Goal: Task Accomplishment & Management: Use online tool/utility

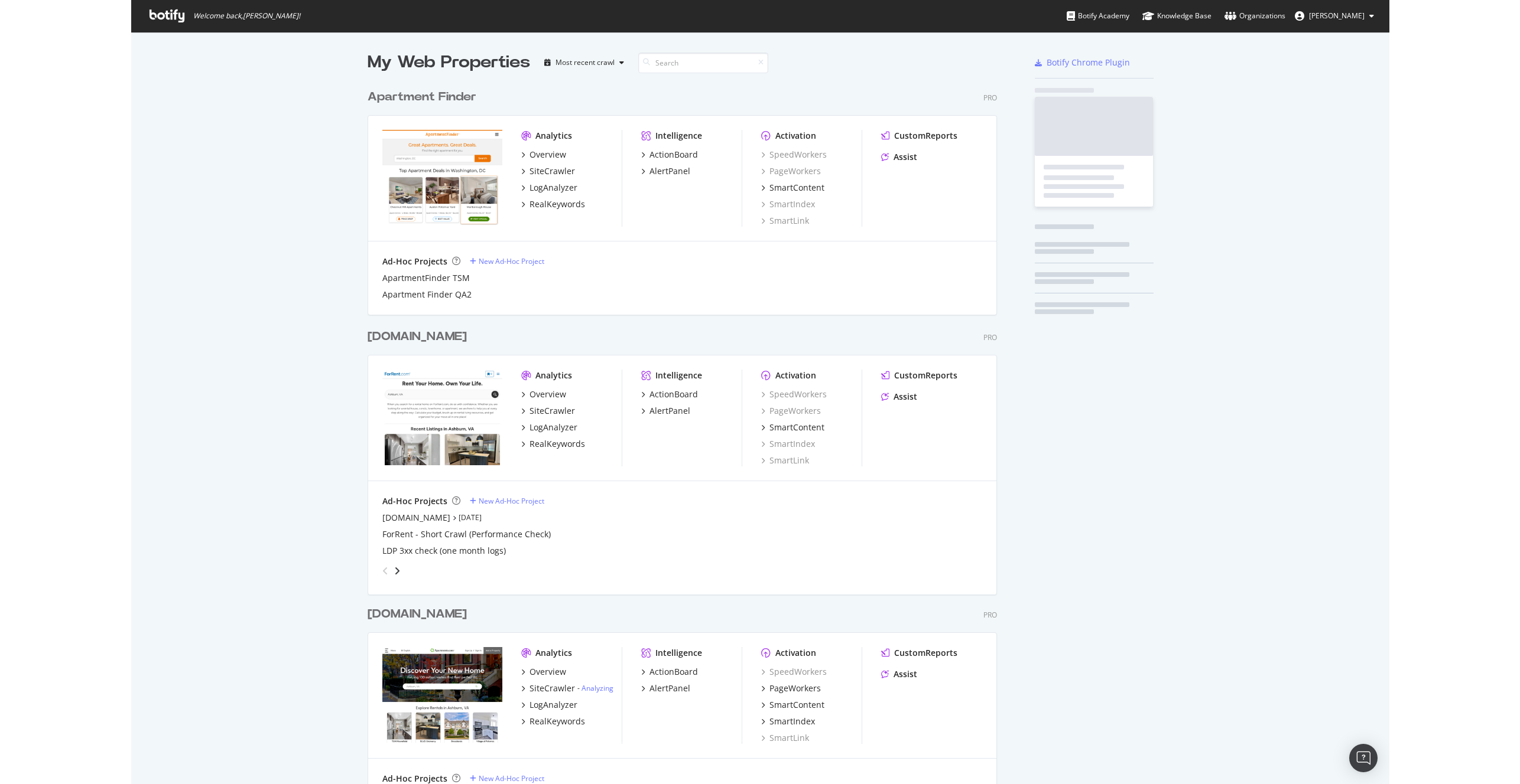
scroll to position [1043, 630]
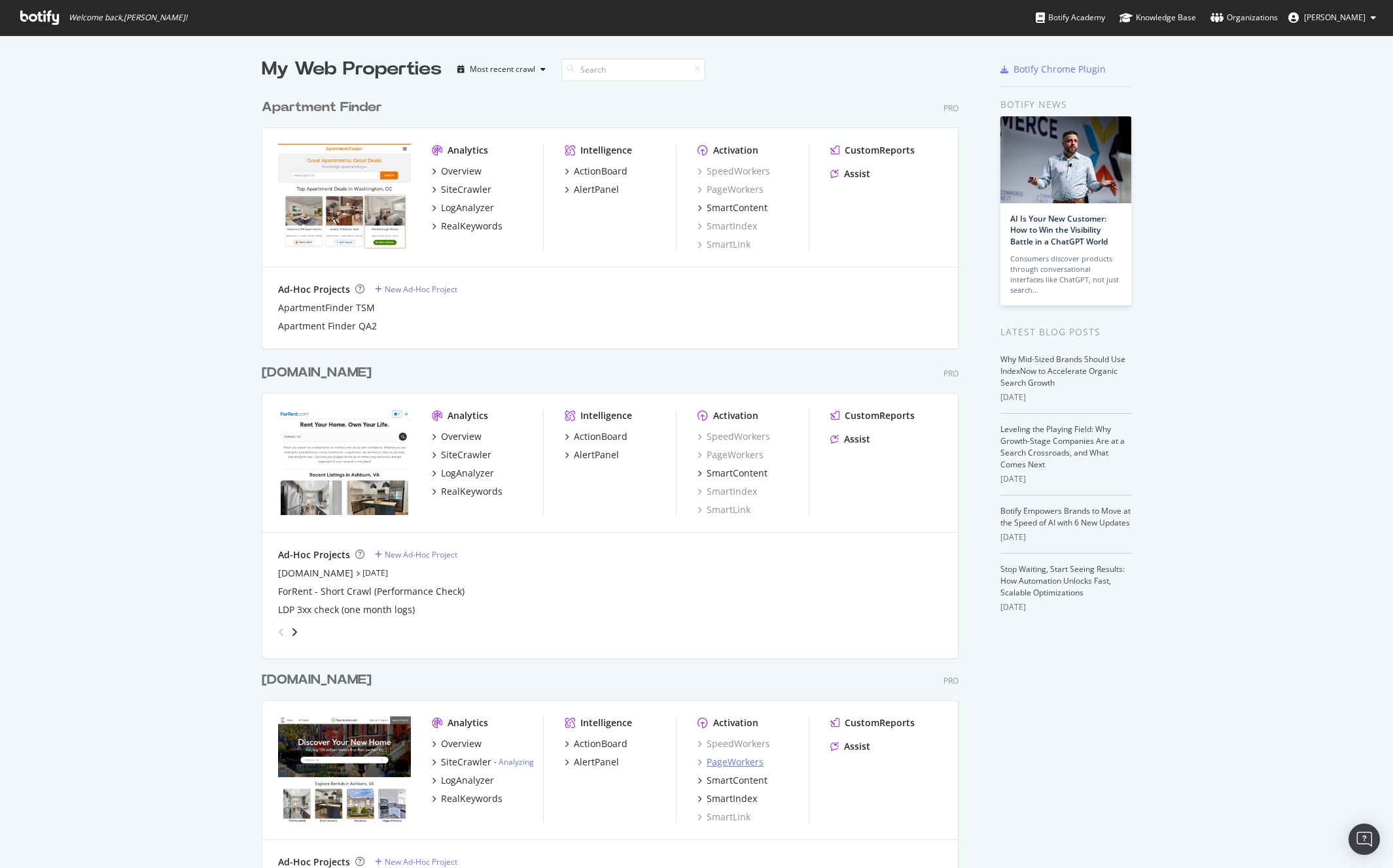
click at [740, 760] on div "PageWorkers" at bounding box center [735, 762] width 57 height 13
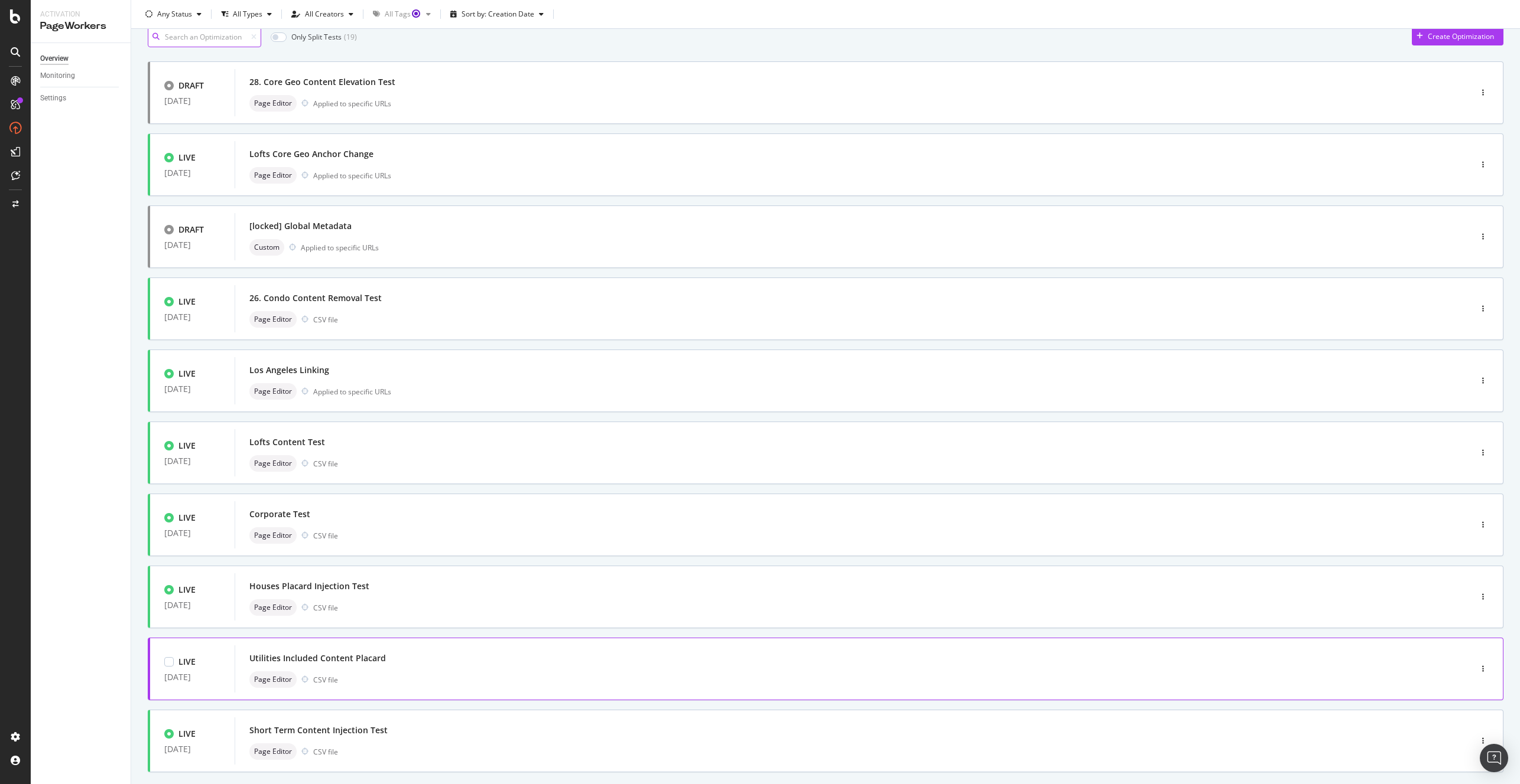
scroll to position [110, 0]
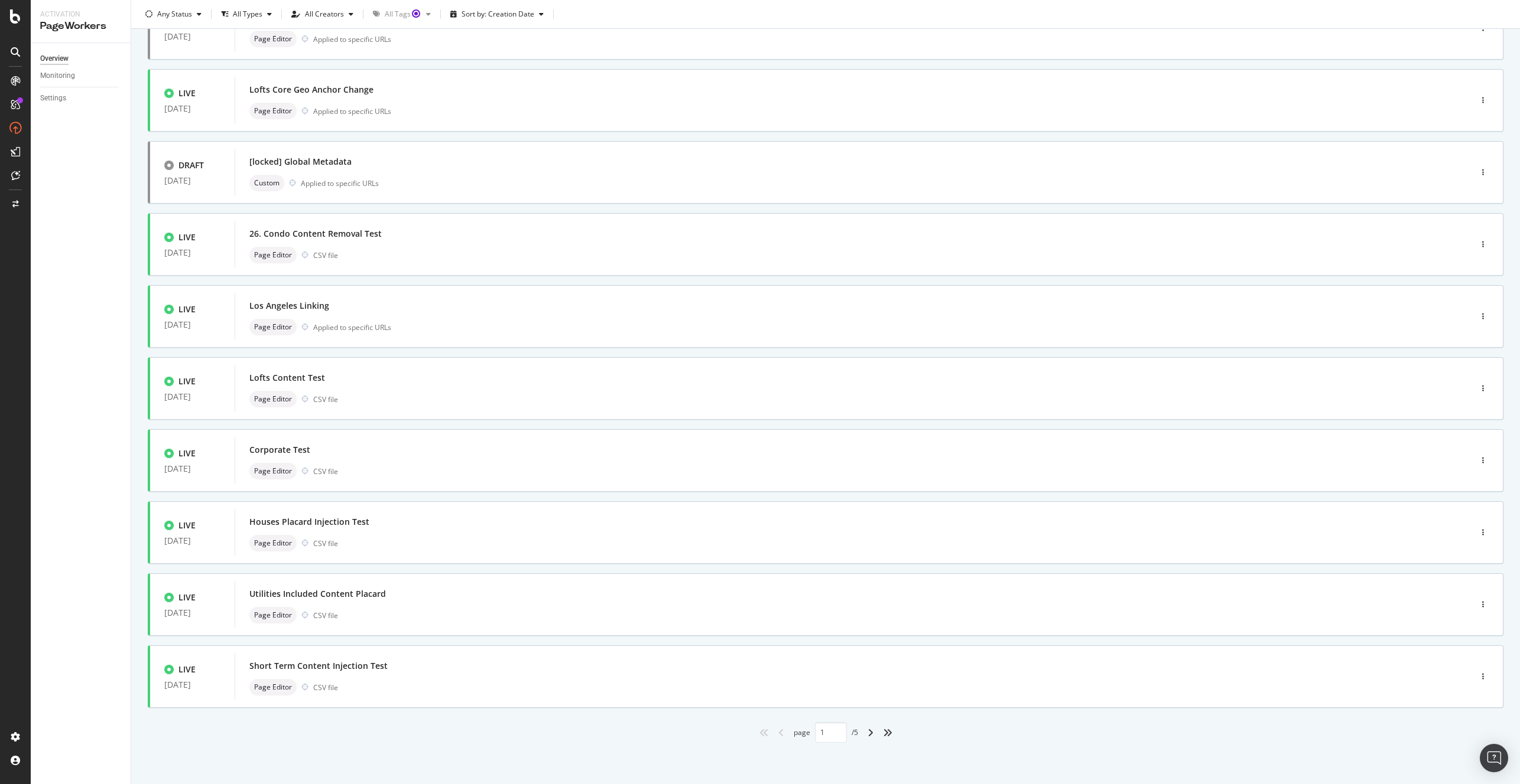
click at [863, 735] on div "angle-right" at bounding box center [870, 733] width 16 height 19
type input "2"
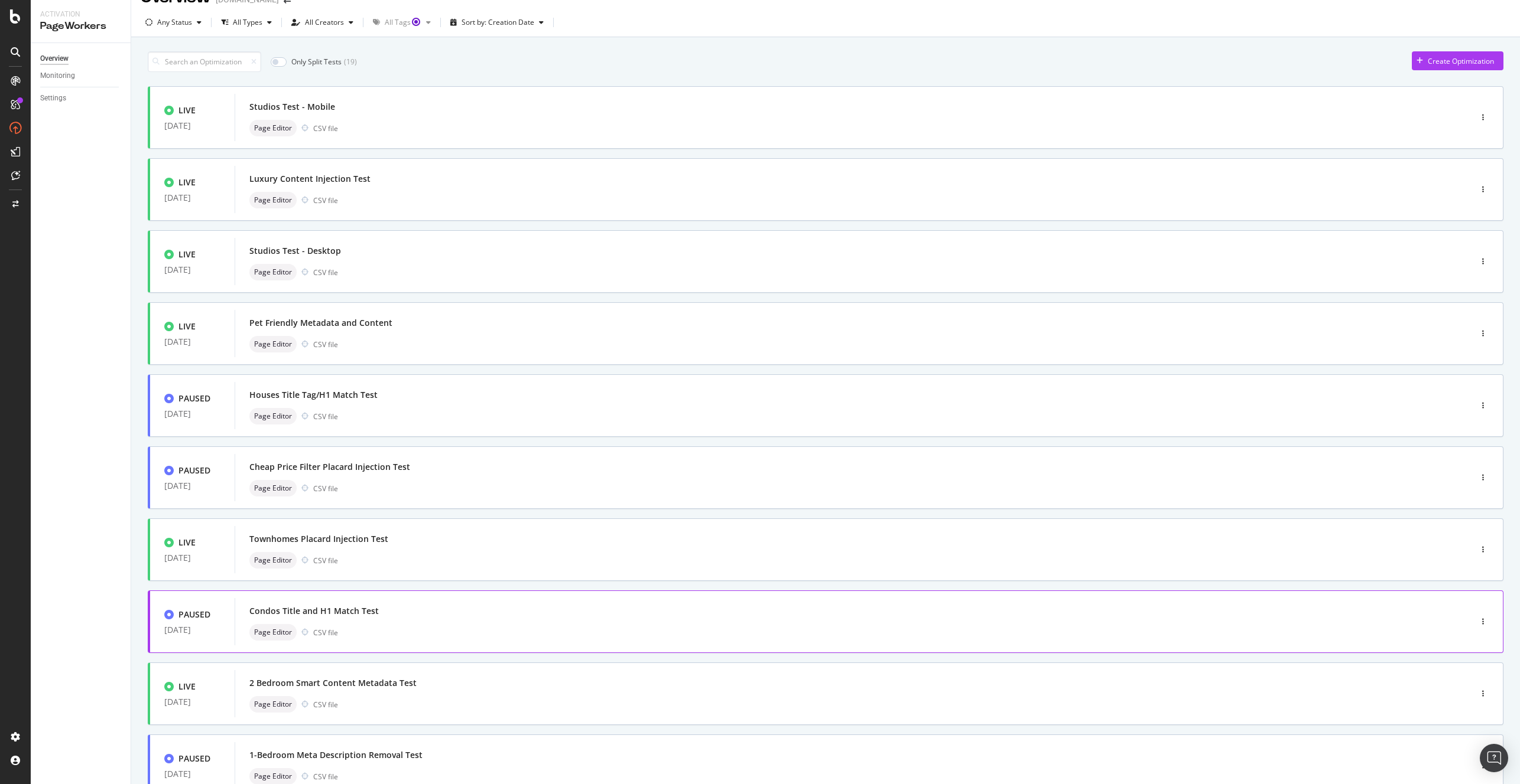
scroll to position [0, 0]
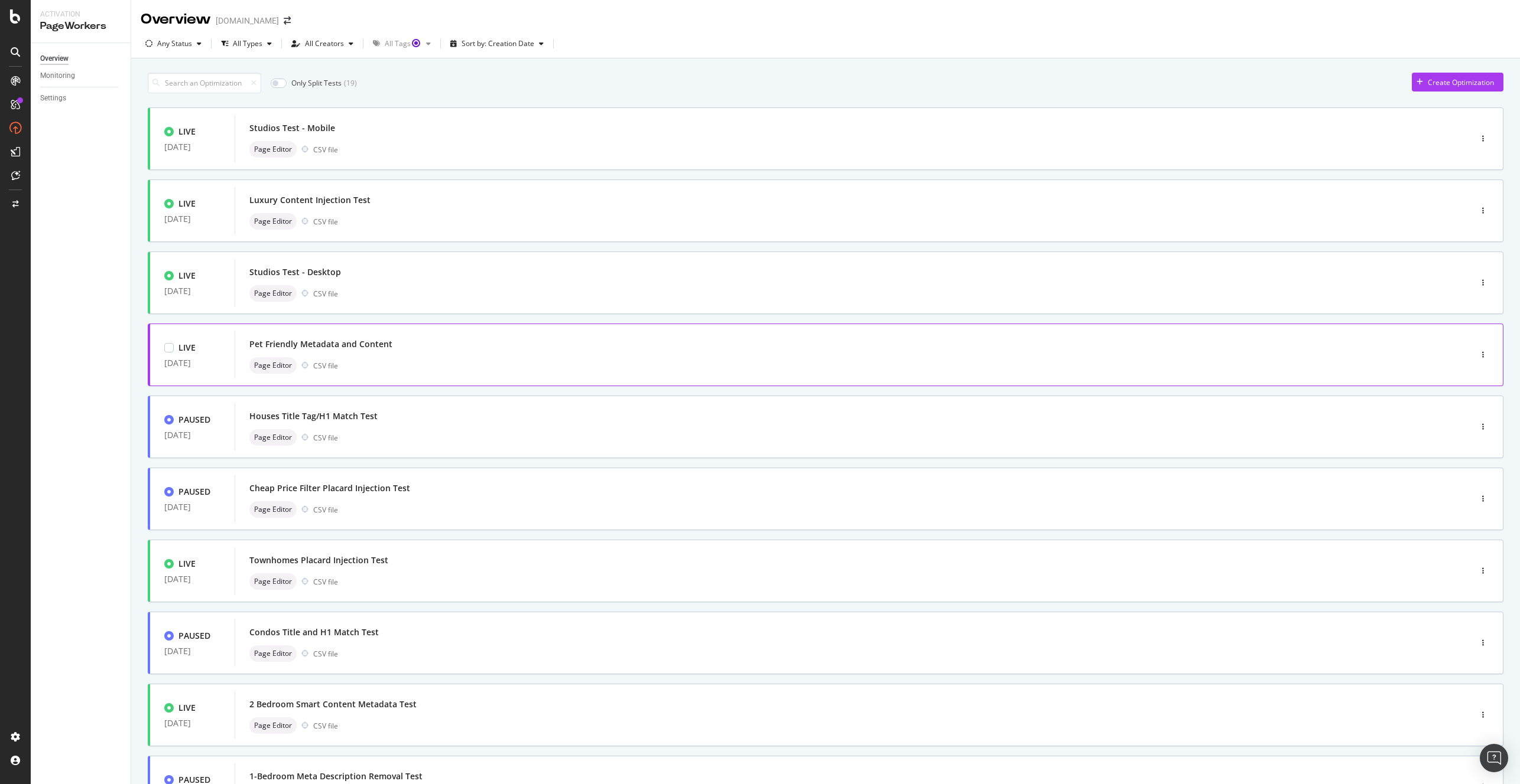
click at [386, 343] on div "Pet Friendly Metadata and Content" at bounding box center [320, 344] width 143 height 12
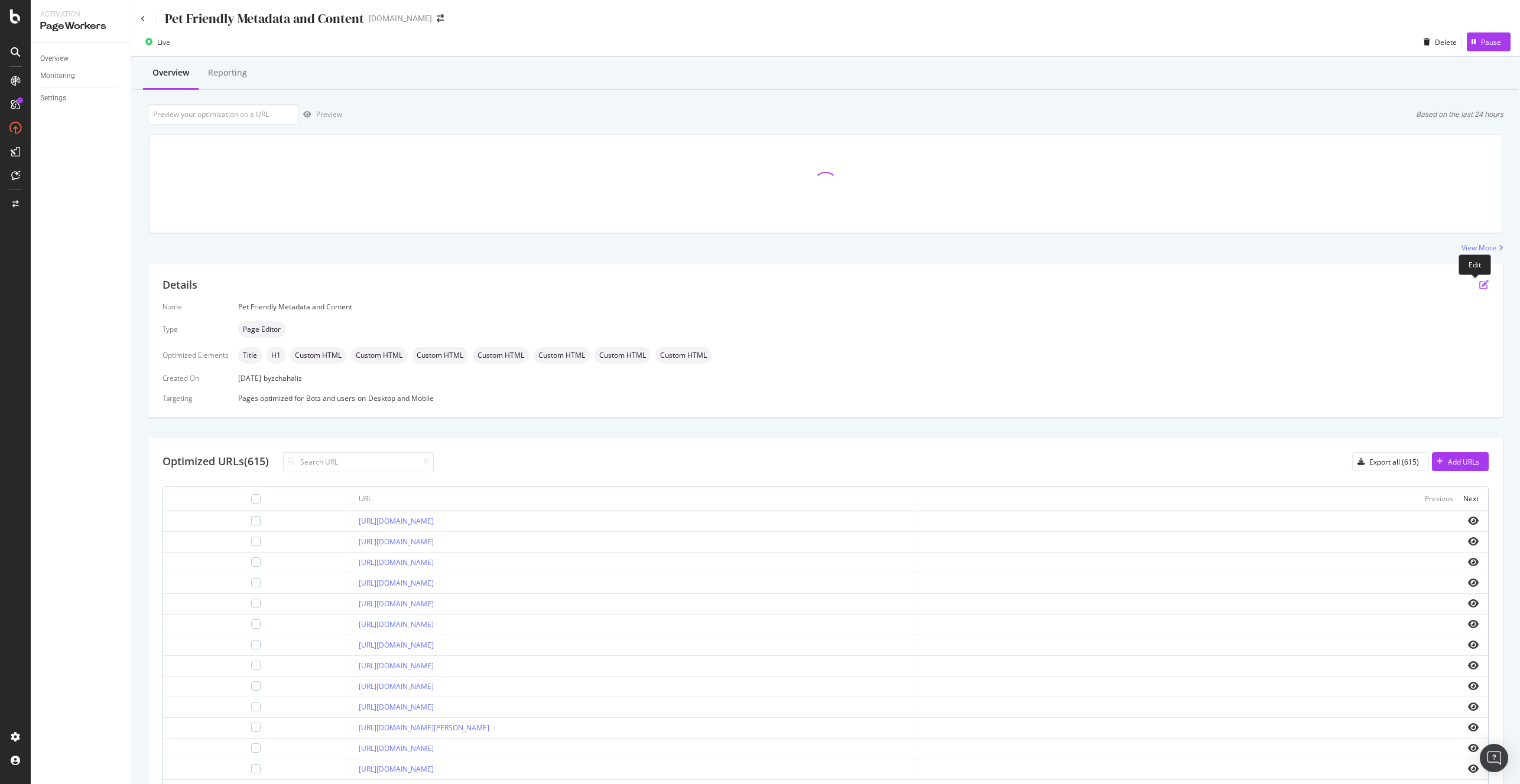
click at [1258, 282] on icon "pen-to-square" at bounding box center [1483, 284] width 9 height 9
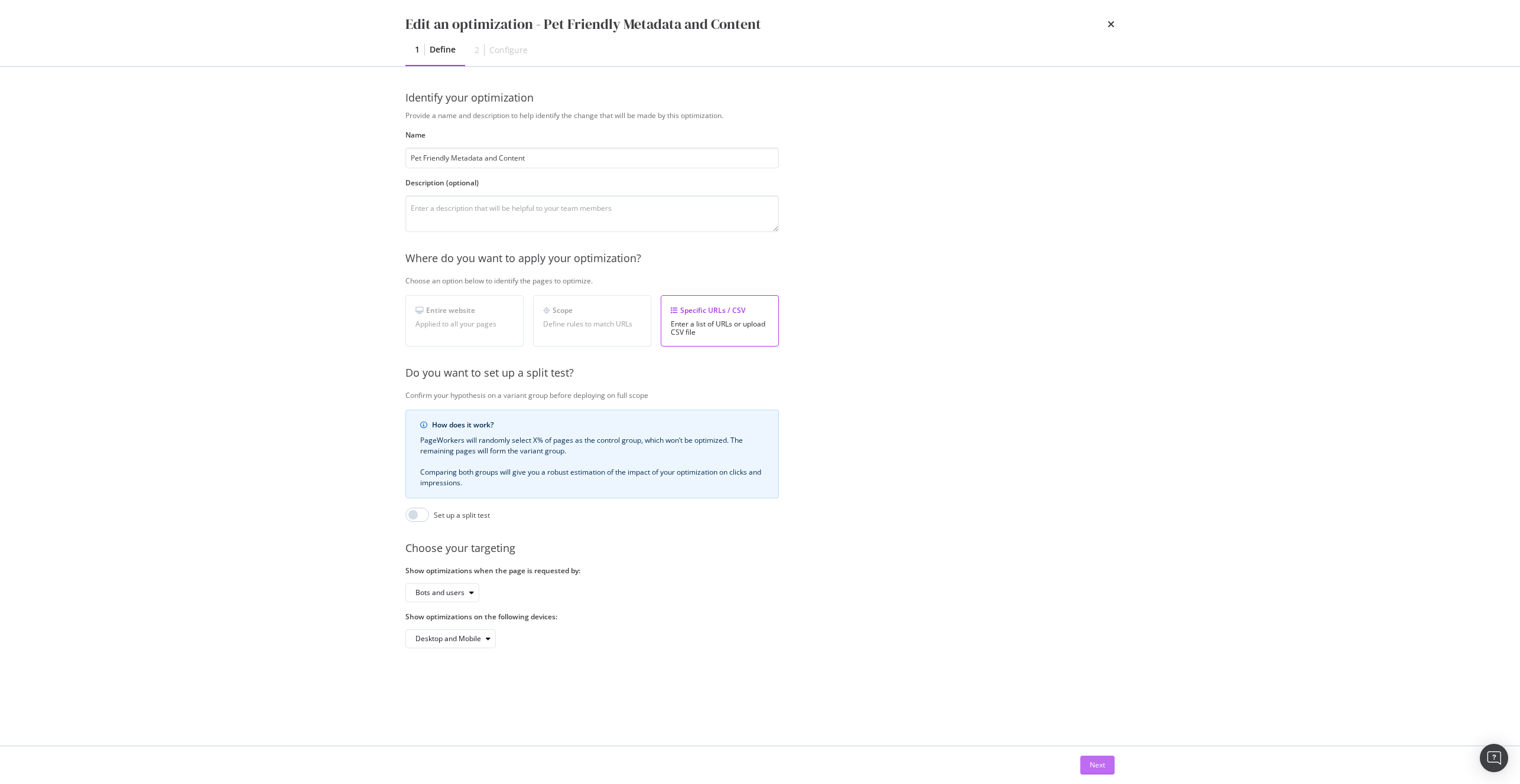
click at [1096, 760] on div "Next" at bounding box center [1097, 765] width 16 height 10
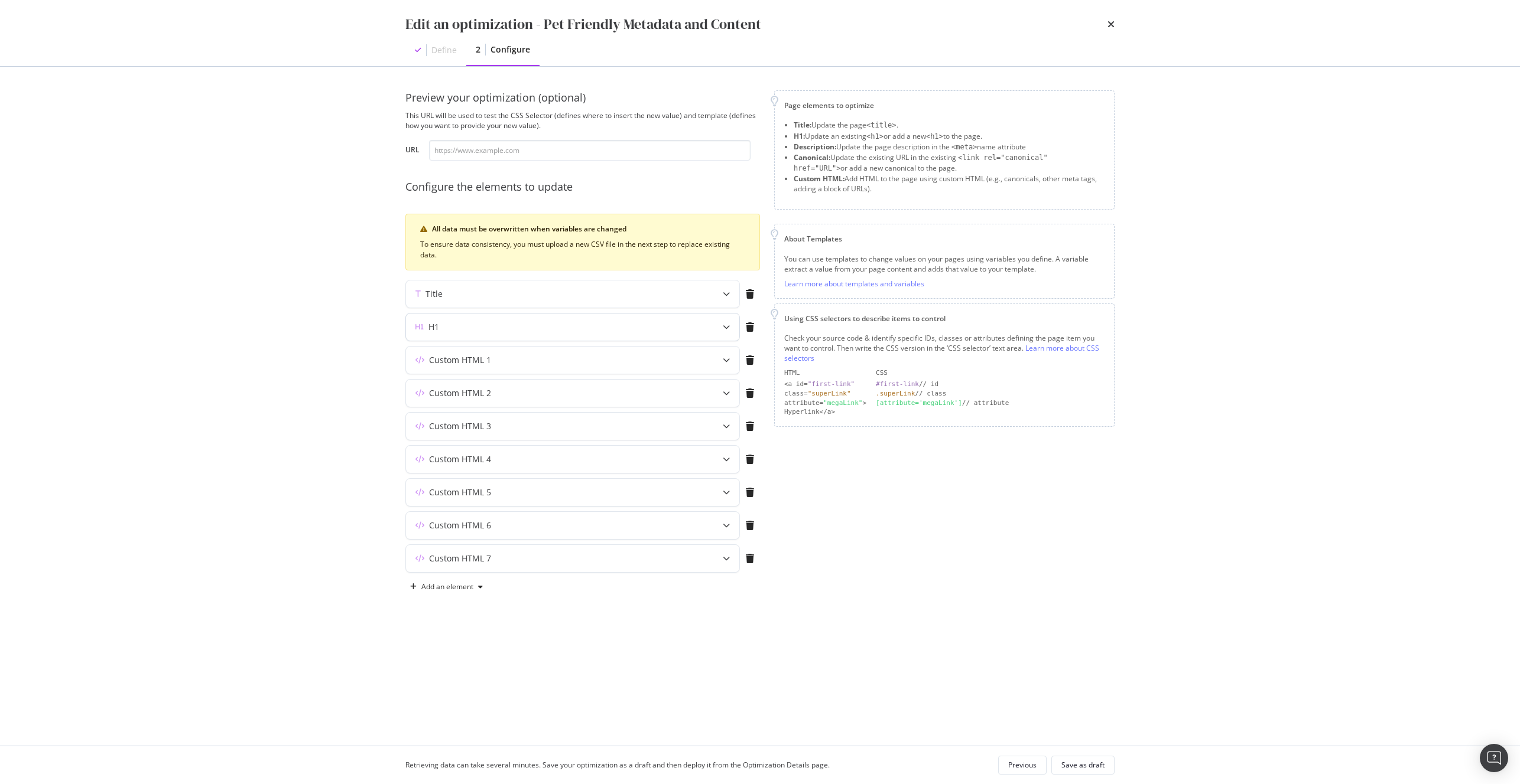
click at [458, 321] on div "H1" at bounding box center [549, 327] width 286 height 12
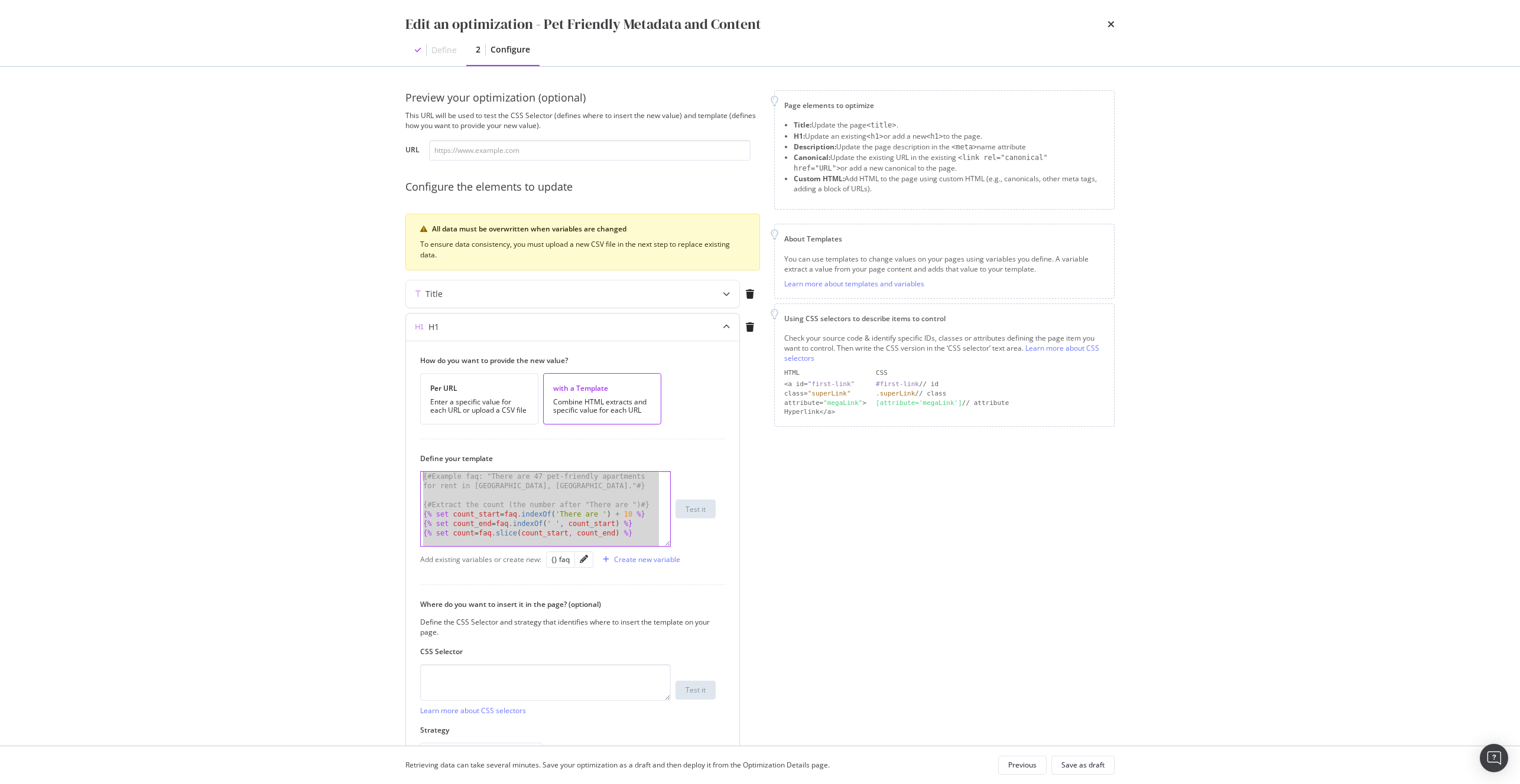
drag, startPoint x: 657, startPoint y: 515, endPoint x: 409, endPoint y: 430, distance: 262.2
click at [409, 430] on div "How do you want to provide the new value? Per URL Enter a specific value for ea…" at bounding box center [573, 558] width 334 height 436
click at [558, 561] on div "{} faq" at bounding box center [560, 559] width 18 height 10
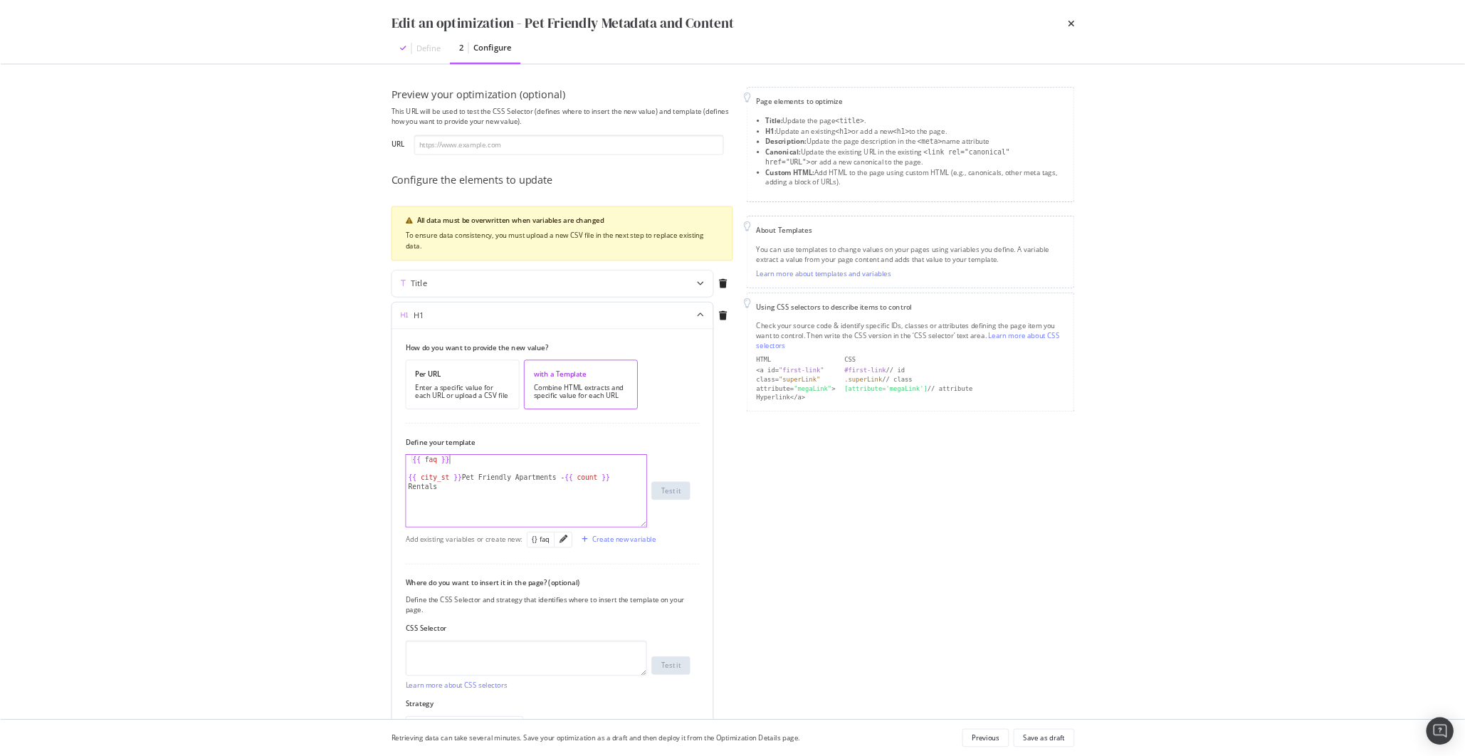
scroll to position [149, 0]
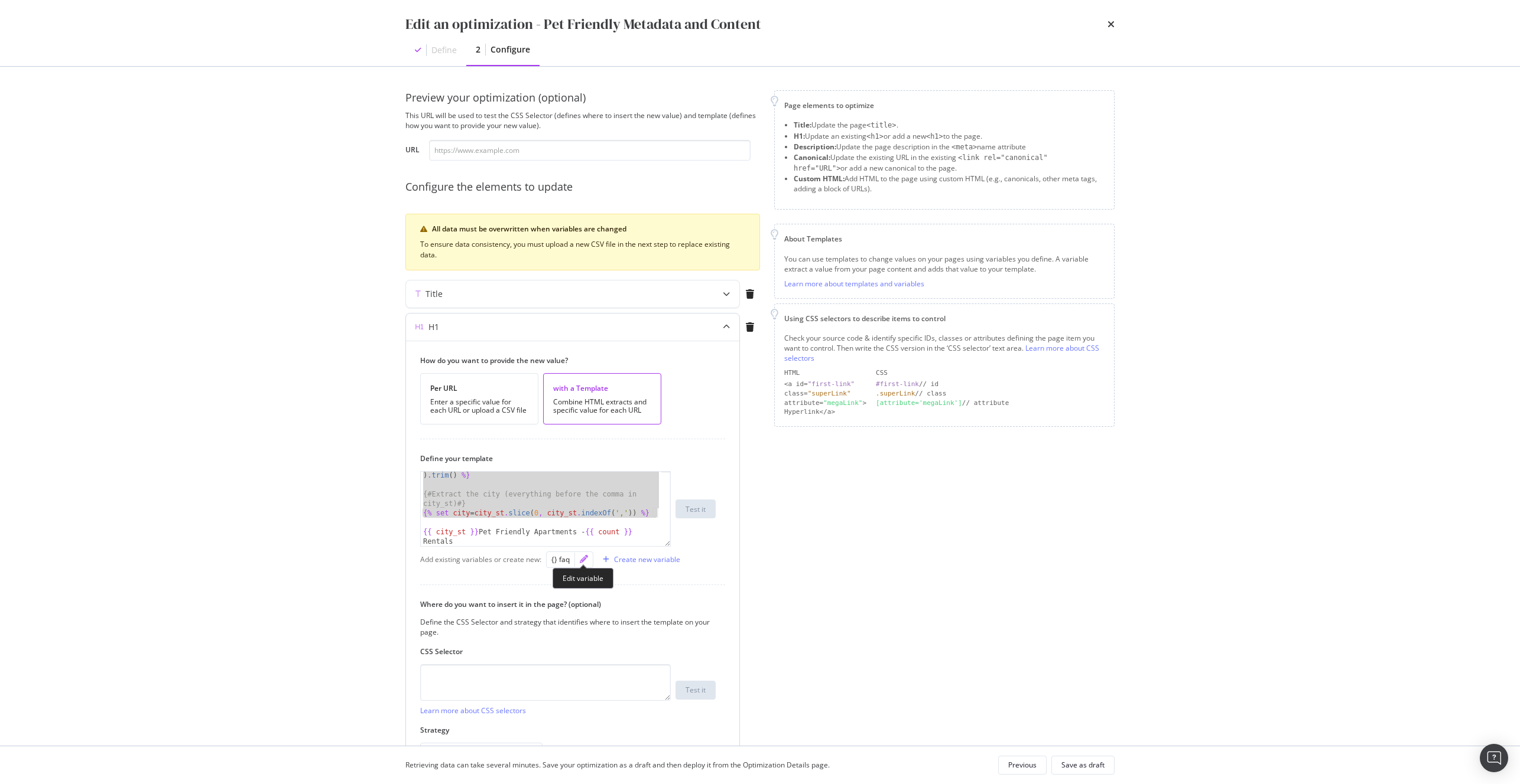
click at [579, 558] on icon "pencil" at bounding box center [584, 559] width 8 height 8
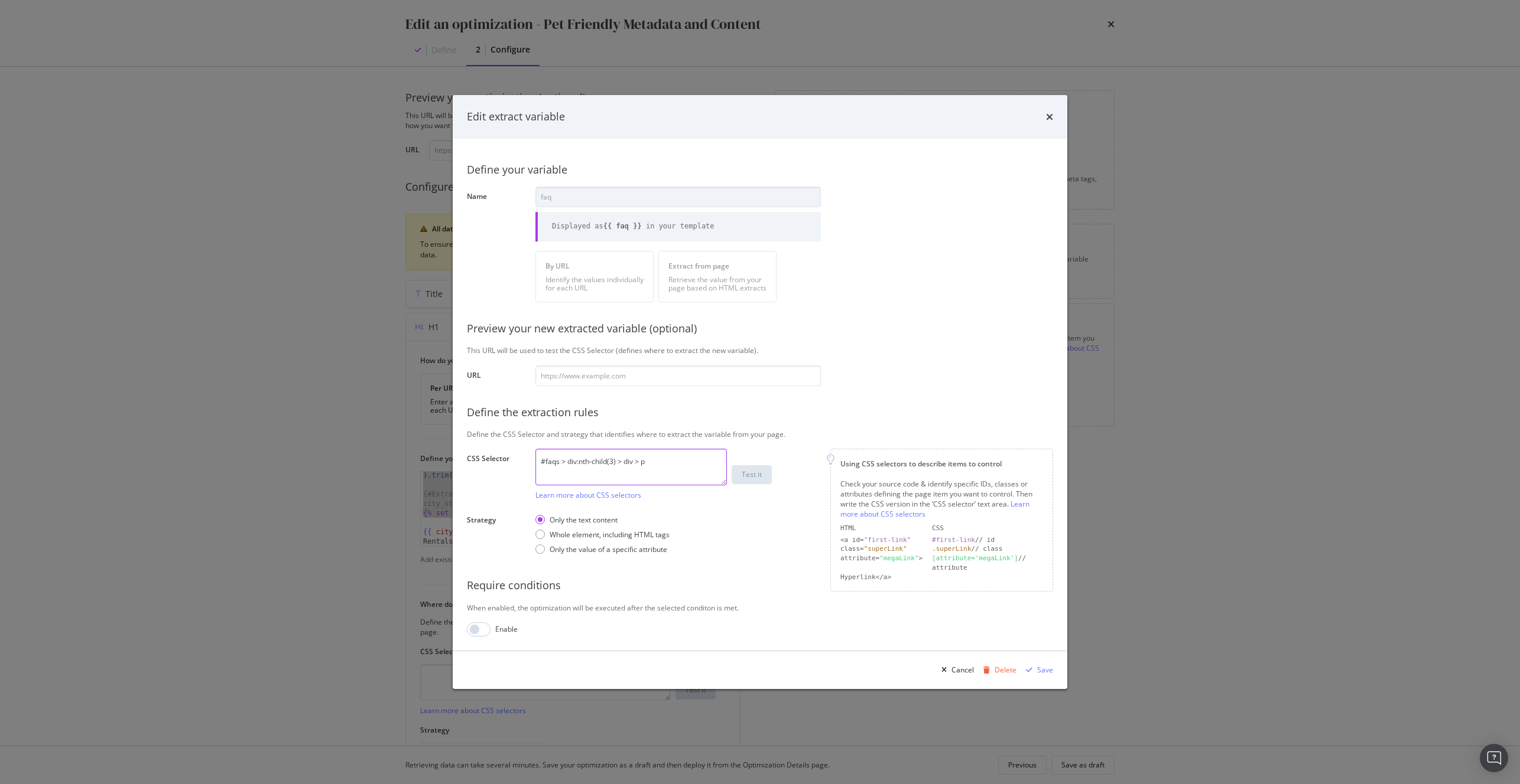
click at [618, 455] on textarea "#faqs > div:nth-child(3) > div > p" at bounding box center [631, 467] width 192 height 37
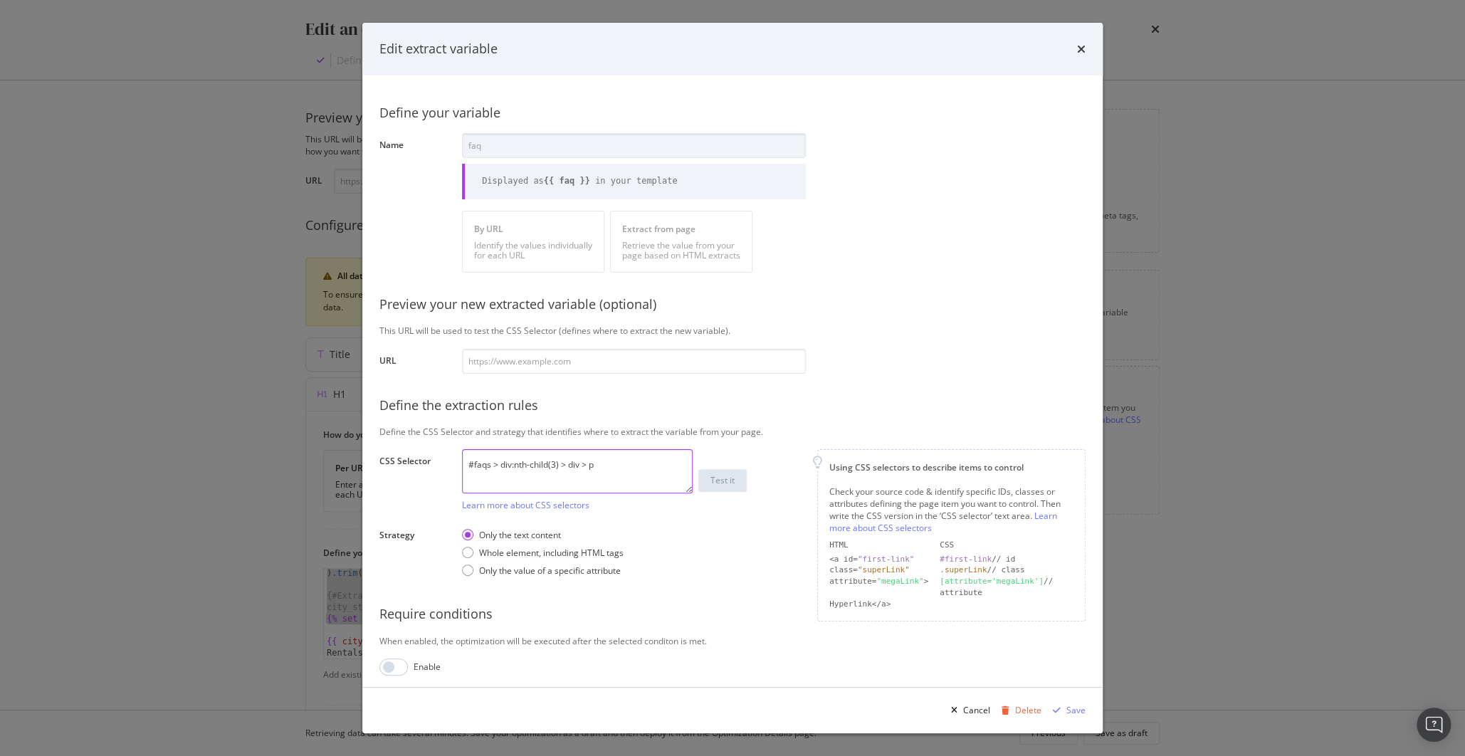
scroll to position [149, 0]
click at [1082, 49] on icon "times" at bounding box center [1081, 48] width 9 height 11
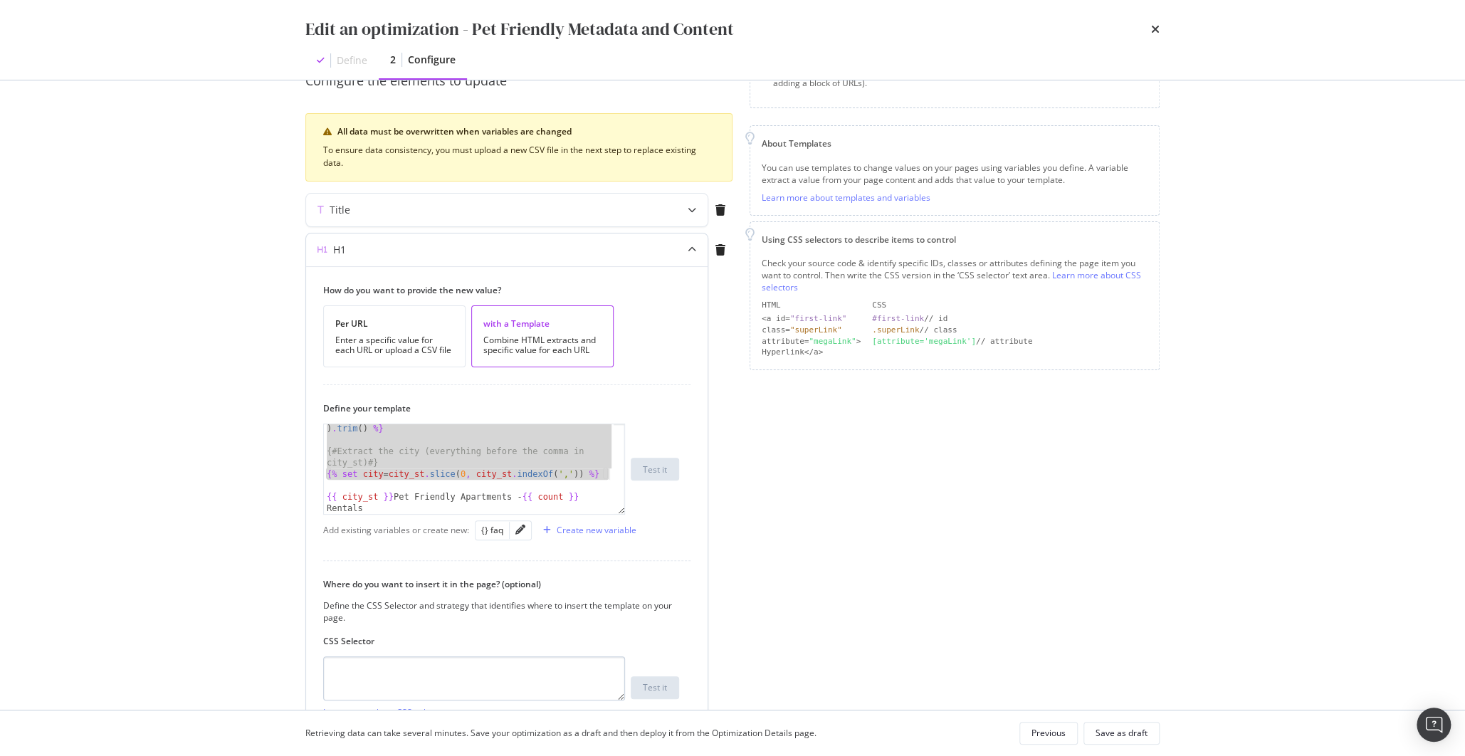
scroll to position [285, 0]
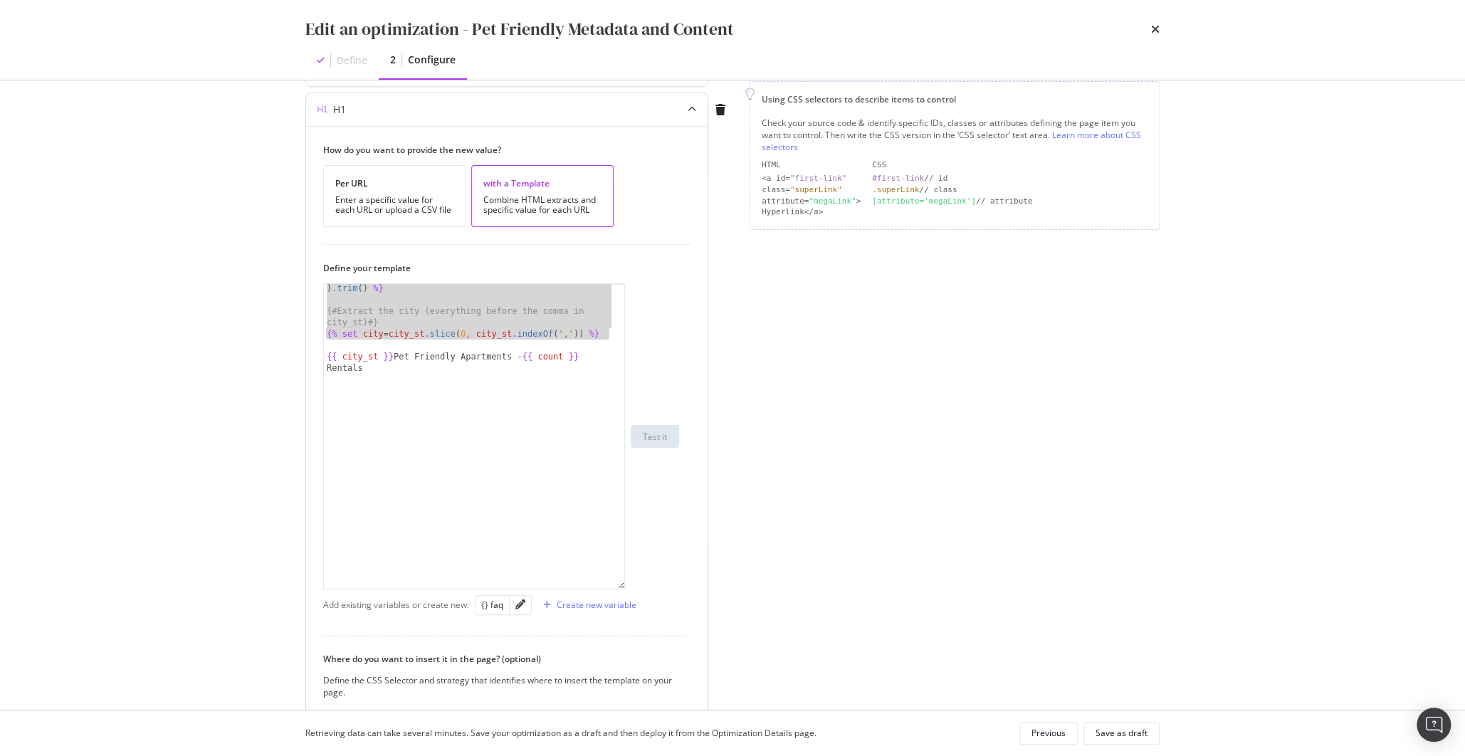
drag, startPoint x: 621, startPoint y: 367, endPoint x: 643, endPoint y: 586, distance: 219.6
click at [643, 586] on div "{# Extract the city (everything before the comma in city_st) #} {% set city = c…" at bounding box center [501, 436] width 356 height 306
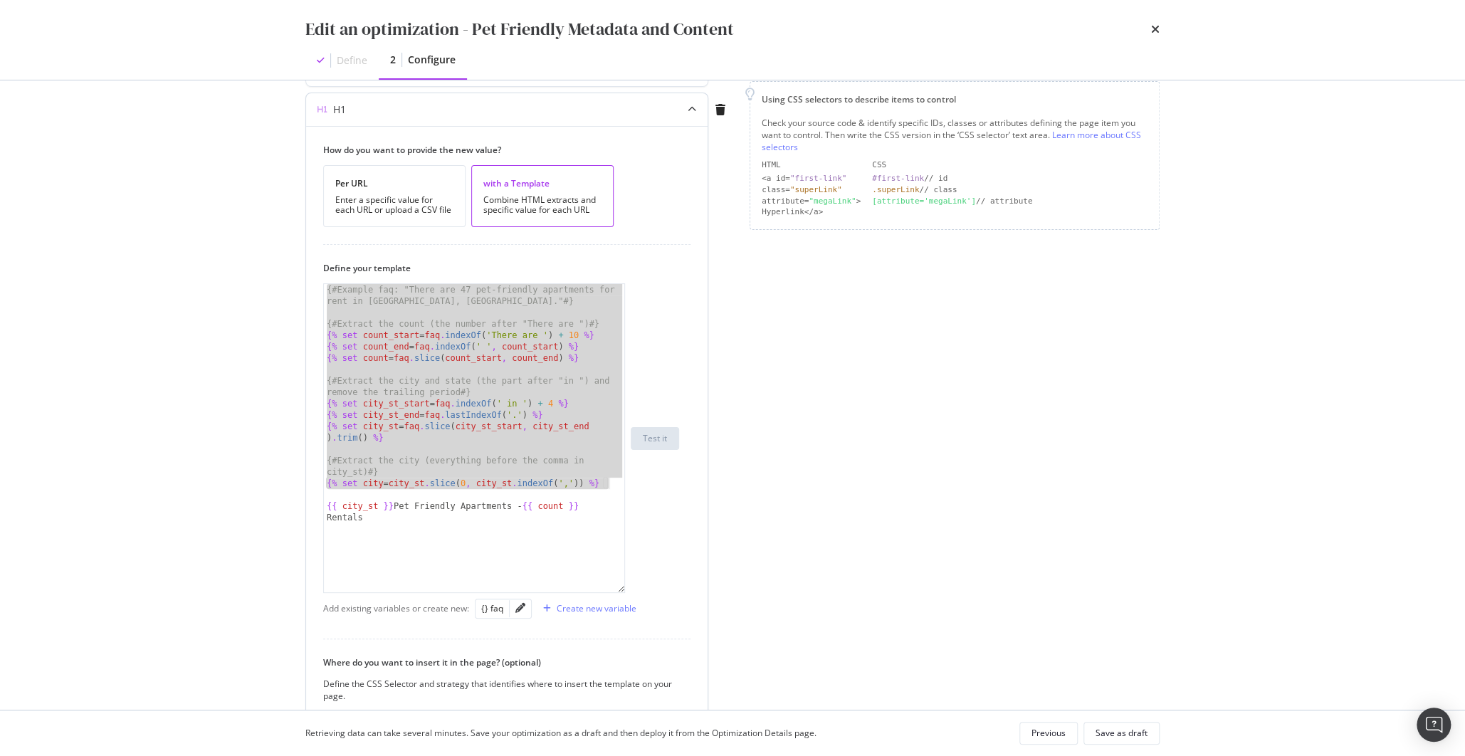
scroll to position [174, 0]
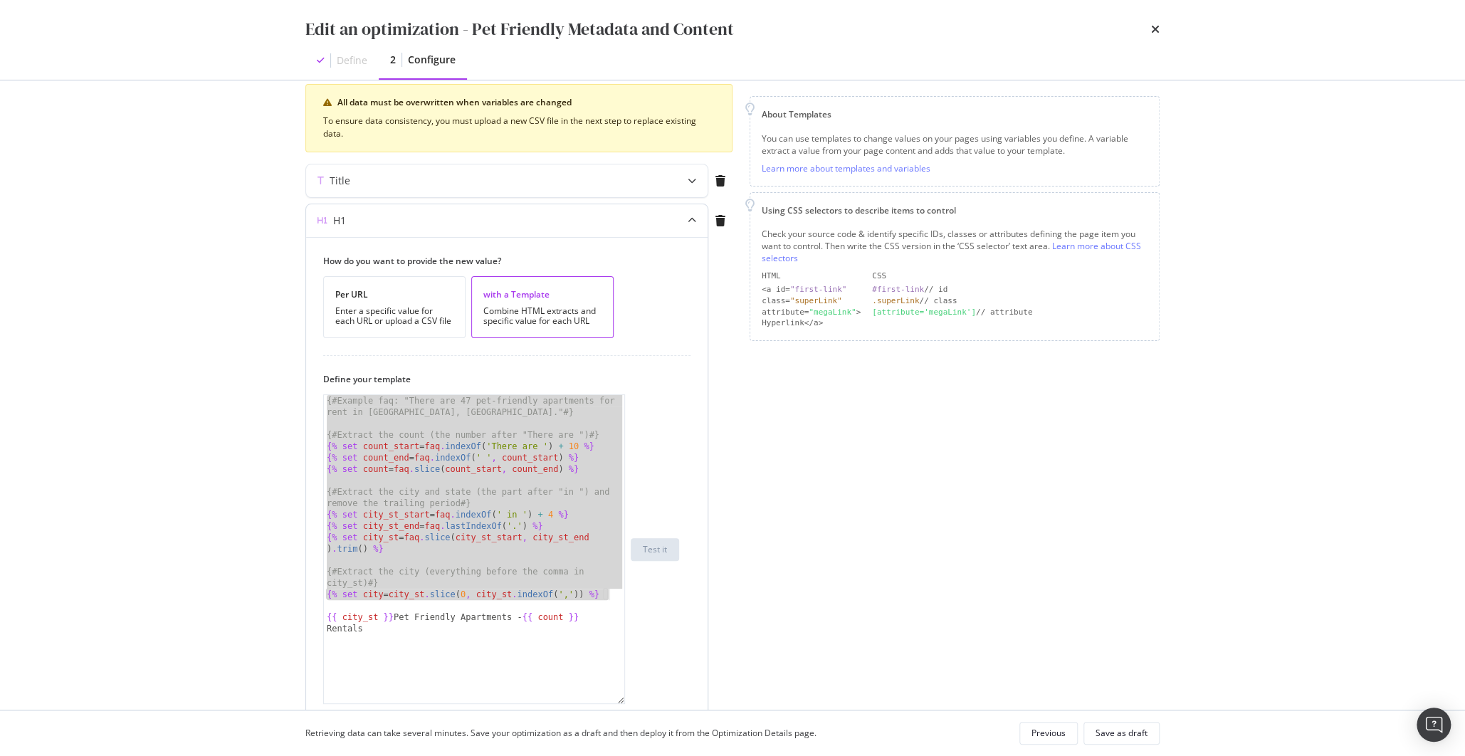
click at [552, 508] on div "{# Example faq: "There are 47 pet-friendly apartments for rent in [GEOGRAPHIC_D…" at bounding box center [474, 572] width 301 height 354
type textarea "{% set city_st_start = faq.indexOf(' in ') + 4 %}"
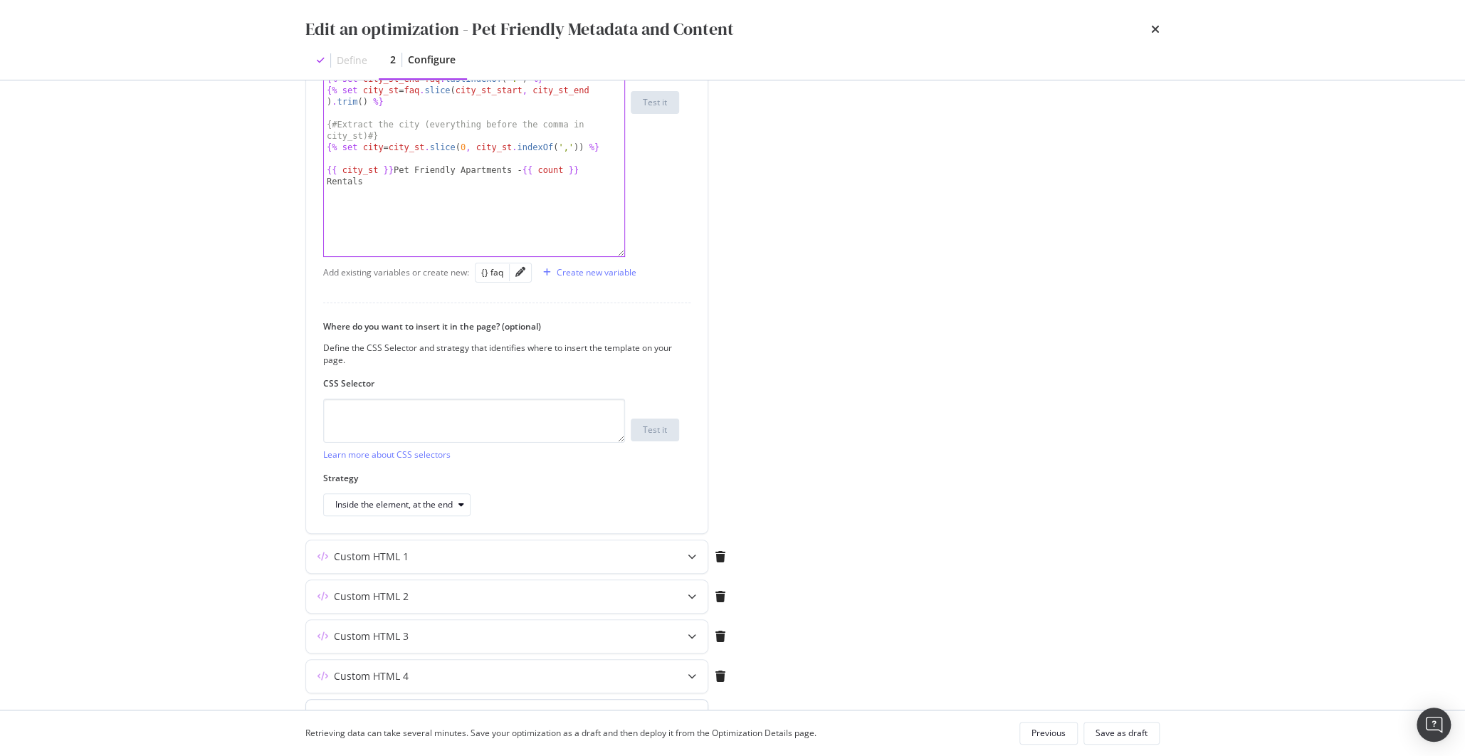
scroll to position [777, 0]
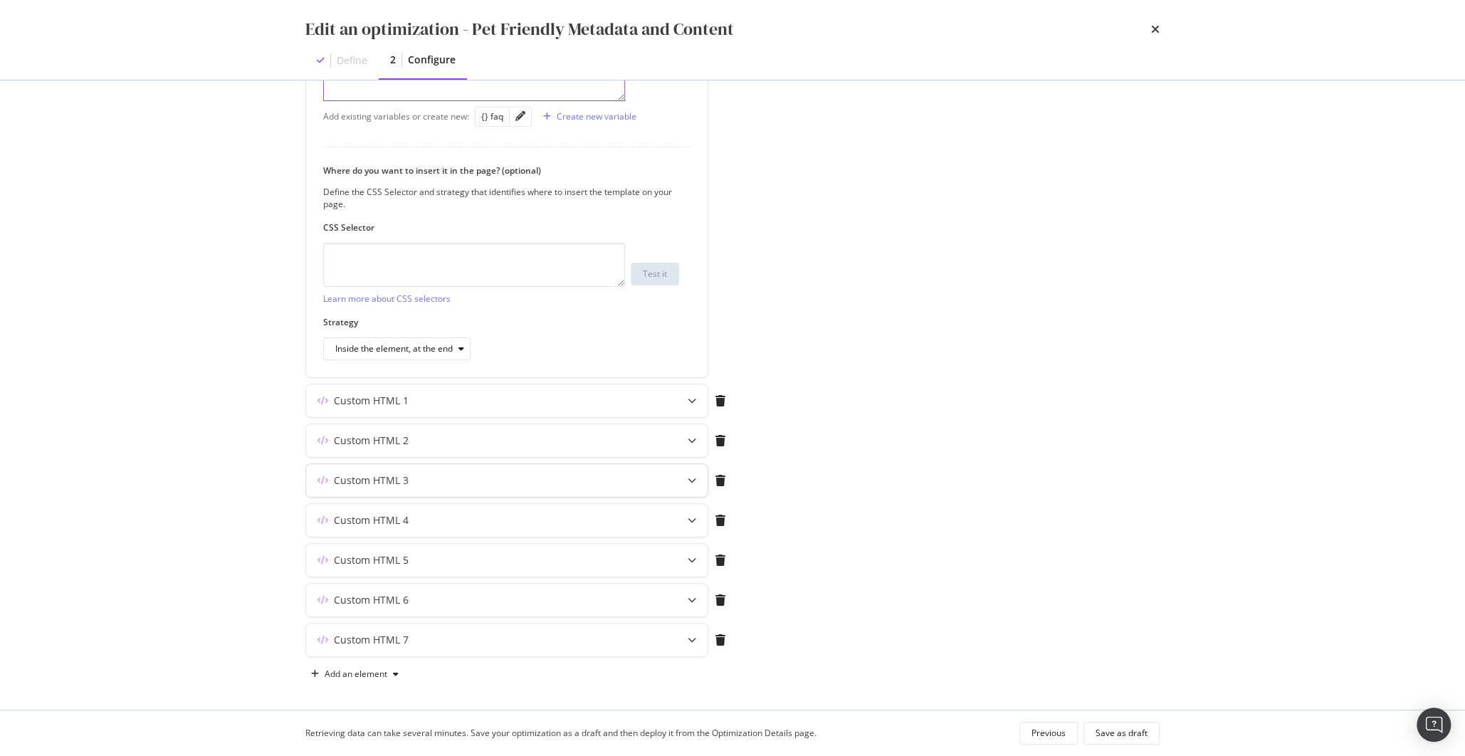
click at [515, 473] on div "Custom HTML 3" at bounding box center [478, 480] width 345 height 14
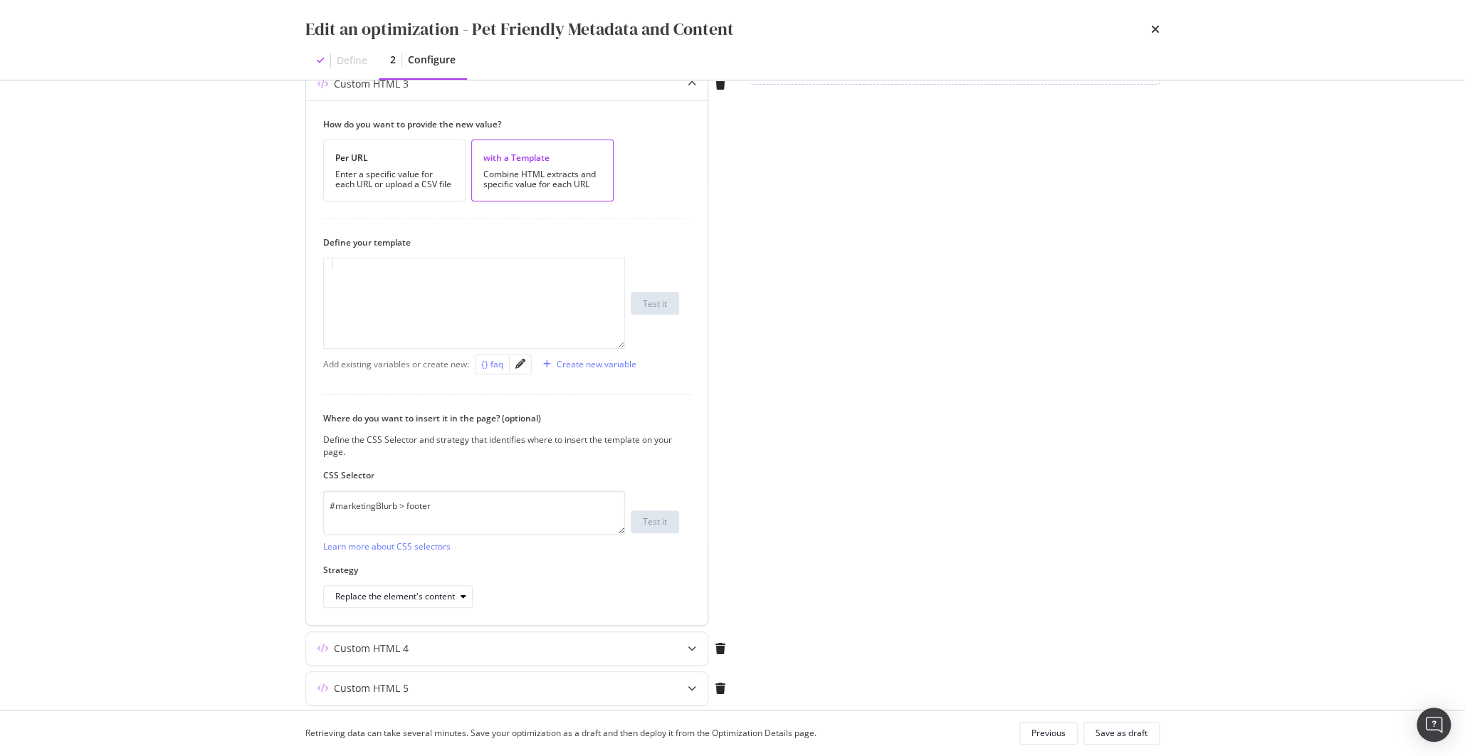
scroll to position [379, 0]
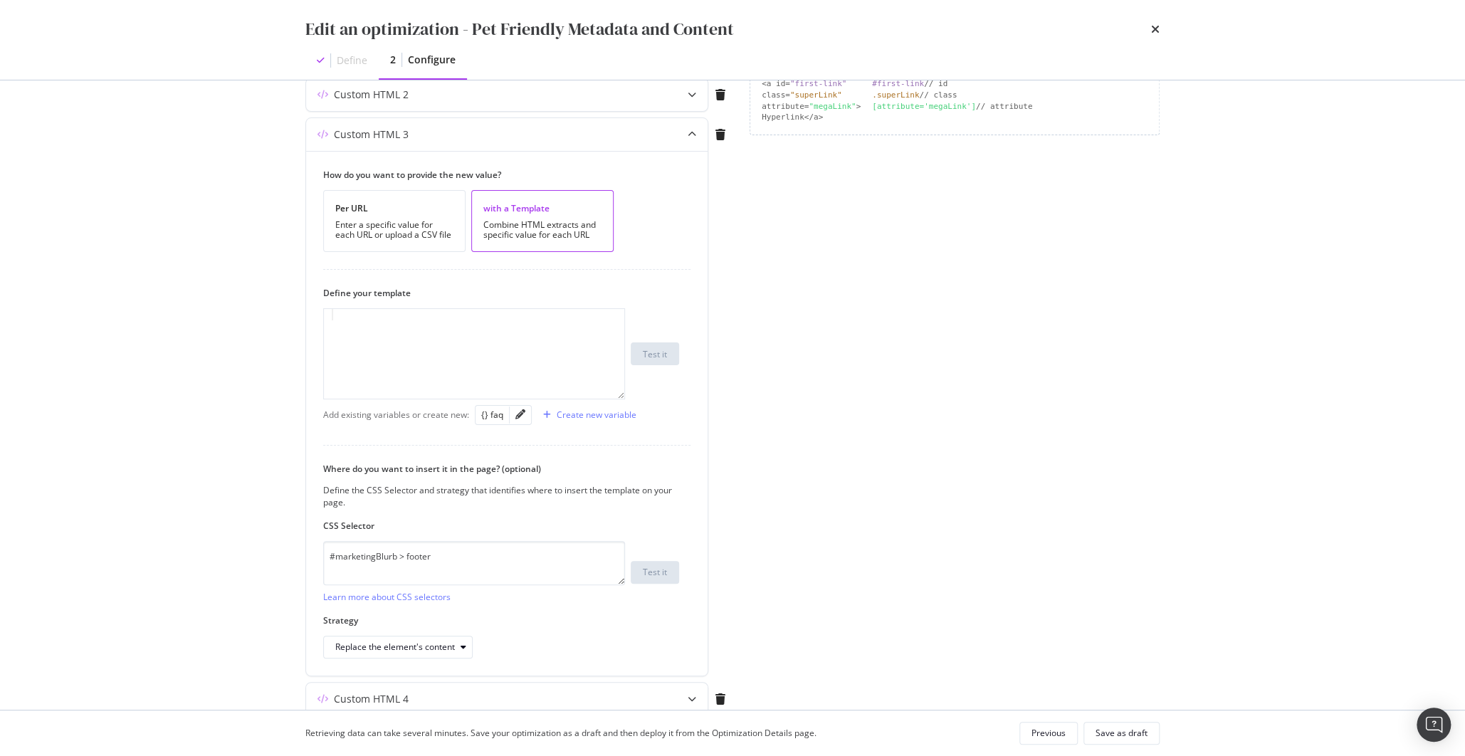
click at [1079, 504] on div "Page elements to optimize Title: Update the page <title> . H1: Update an existi…" at bounding box center [955, 296] width 410 height 1135
click at [1153, 27] on icon "times" at bounding box center [1155, 28] width 9 height 11
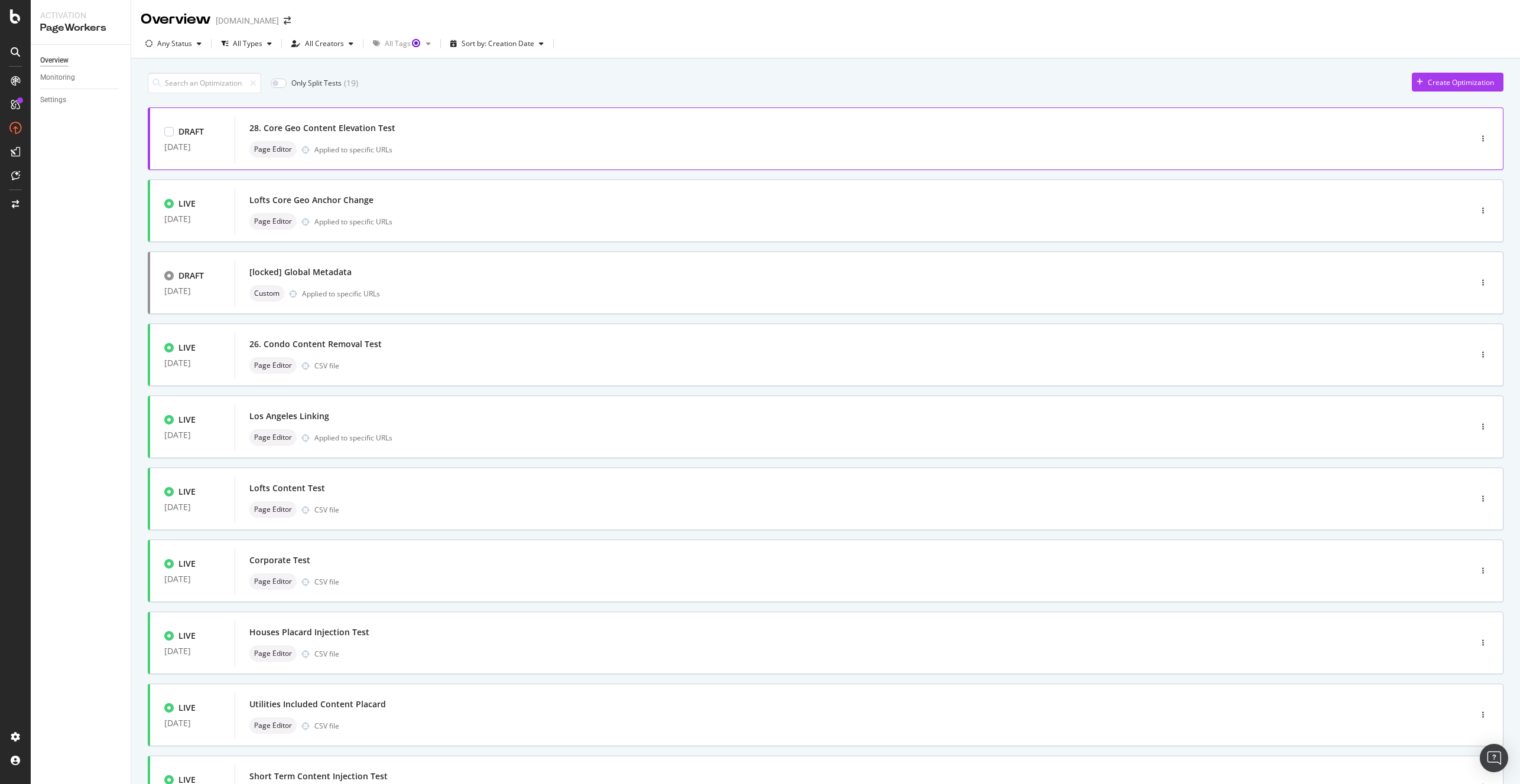
click at [420, 139] on div "28. Core Geo Content Elevation Test Page Editor Applied to specific URLs" at bounding box center [834, 139] width 1171 height 38
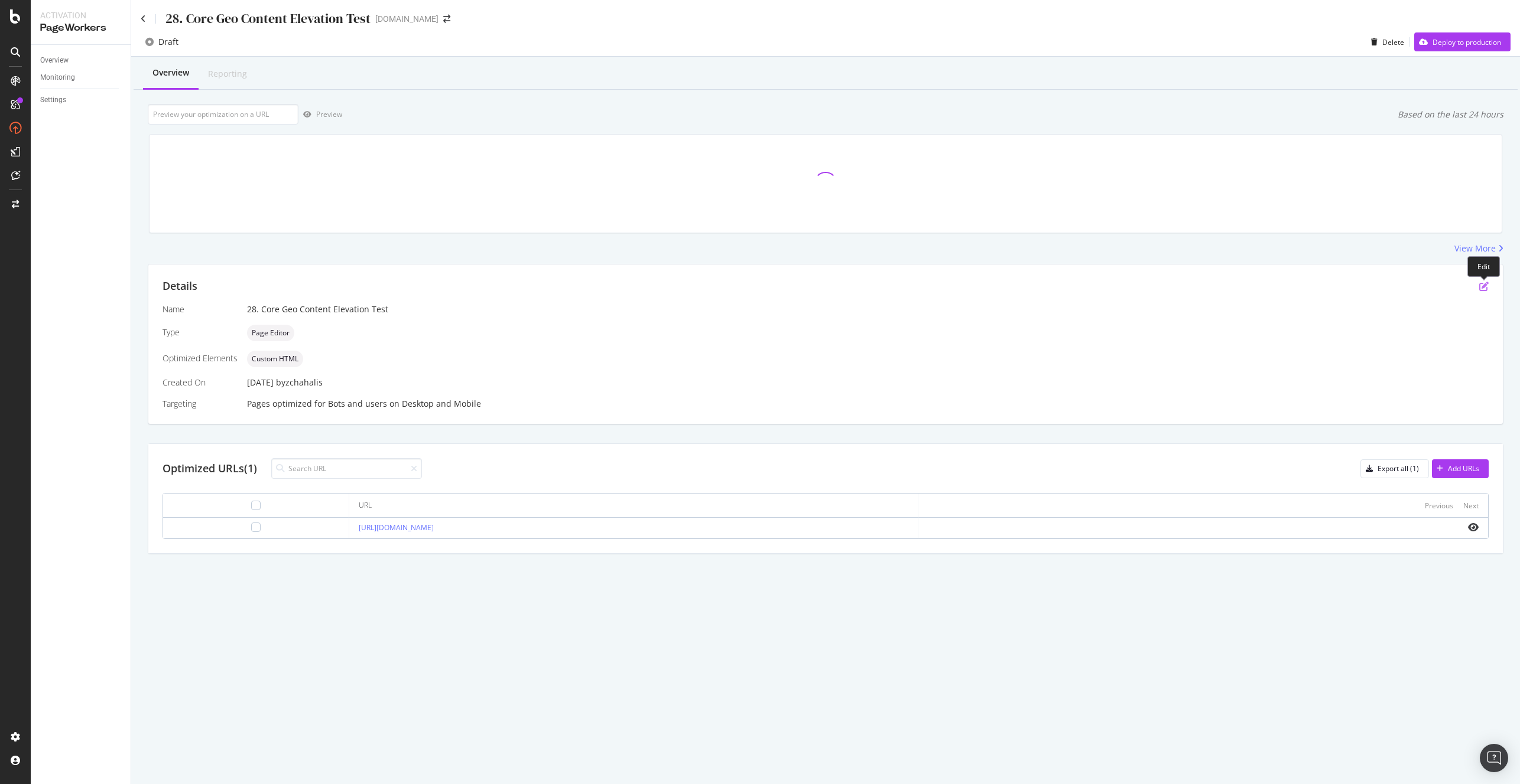
click at [1484, 288] on icon "pen-to-square" at bounding box center [1483, 286] width 9 height 9
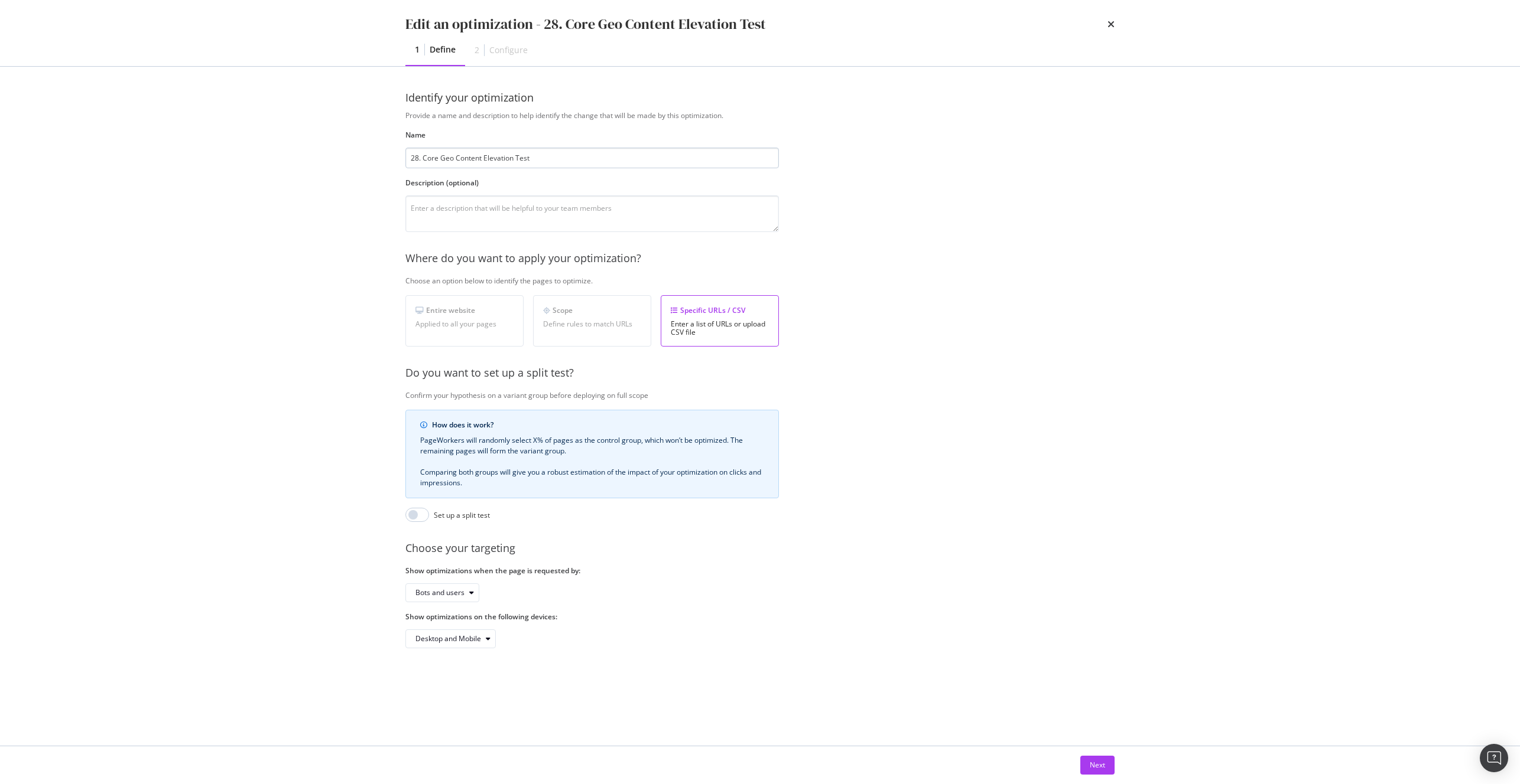
drag, startPoint x: 535, startPoint y: 163, endPoint x: 454, endPoint y: 163, distance: 81.0
click at [454, 163] on input "28. Core Geo Content Elevation Test" at bounding box center [592, 158] width 374 height 21
type input "28. Core Geo Title Tag Test"
click at [1099, 766] on div "Next" at bounding box center [1097, 765] width 16 height 10
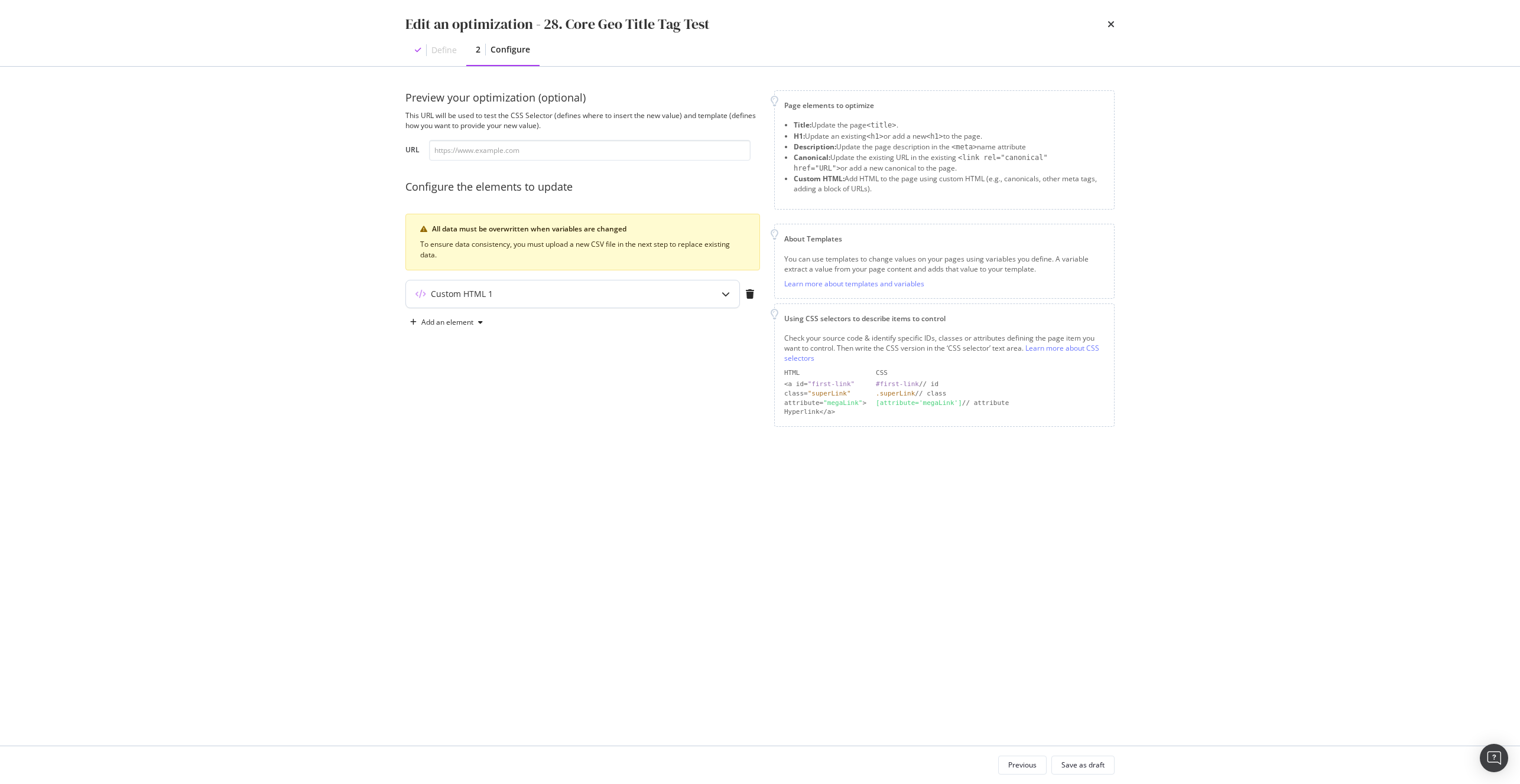
click at [638, 298] on div "Custom HTML 1" at bounding box center [549, 294] width 286 height 12
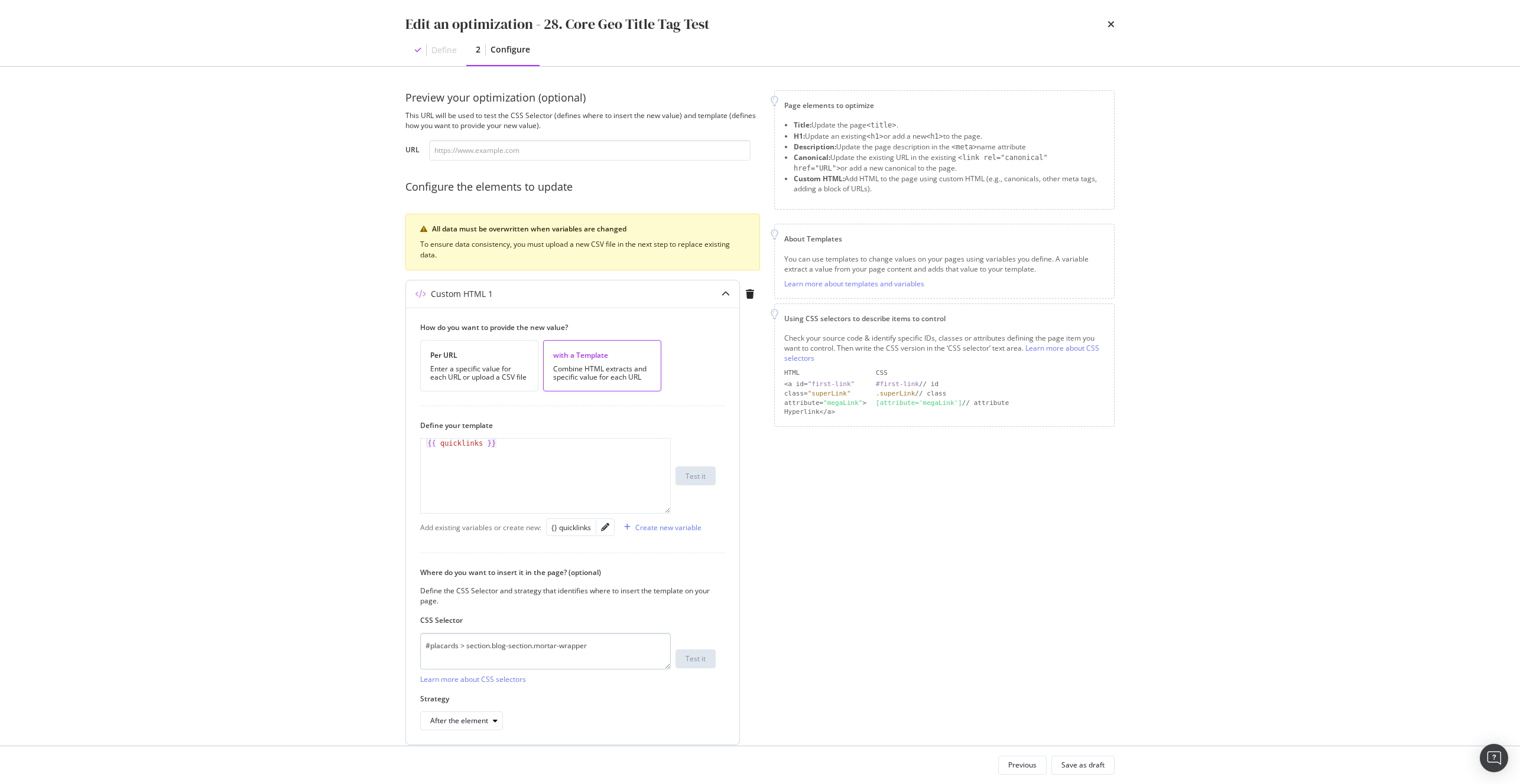
scroll to position [46, 0]
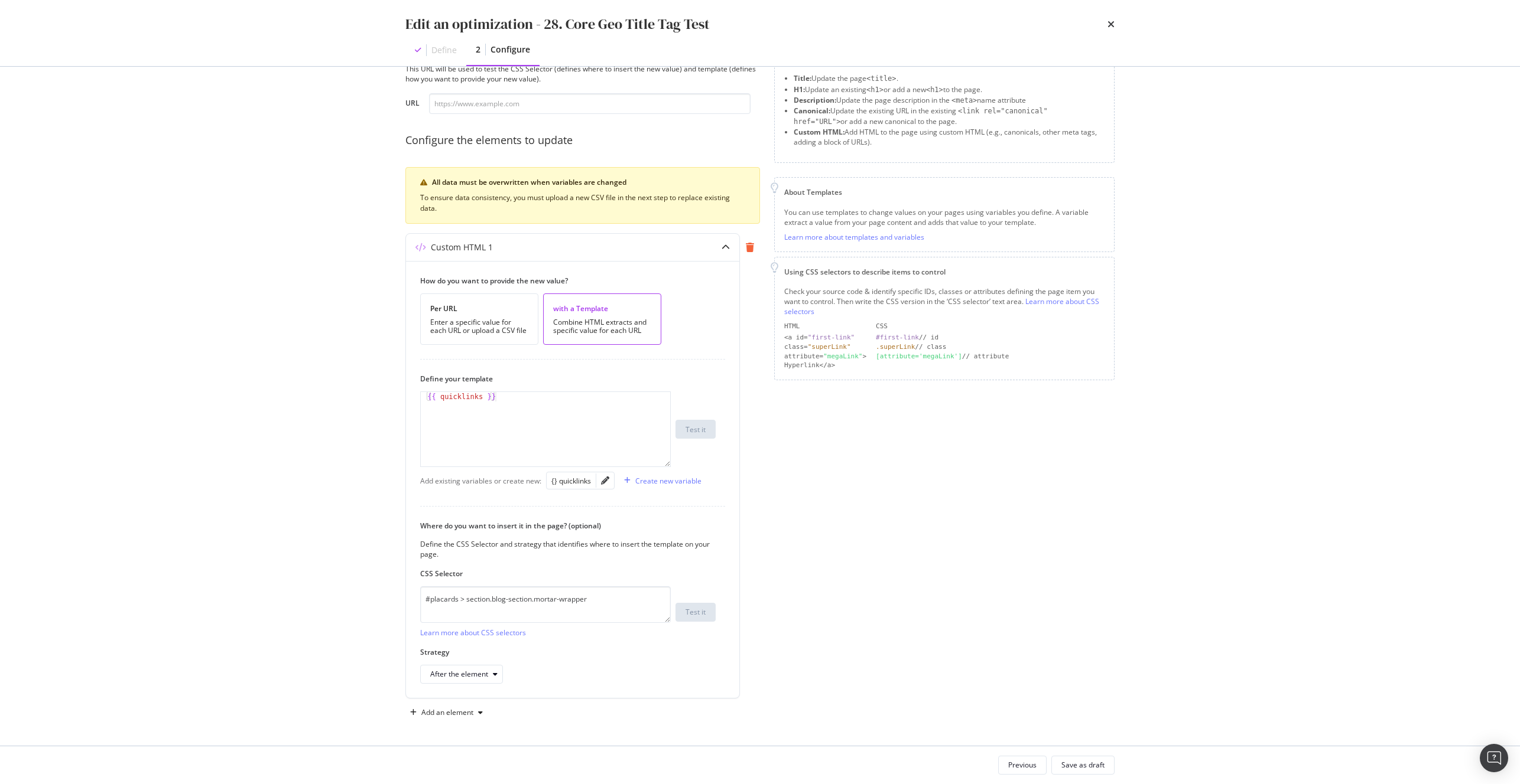
click at [749, 243] on icon "modal" at bounding box center [750, 247] width 8 height 9
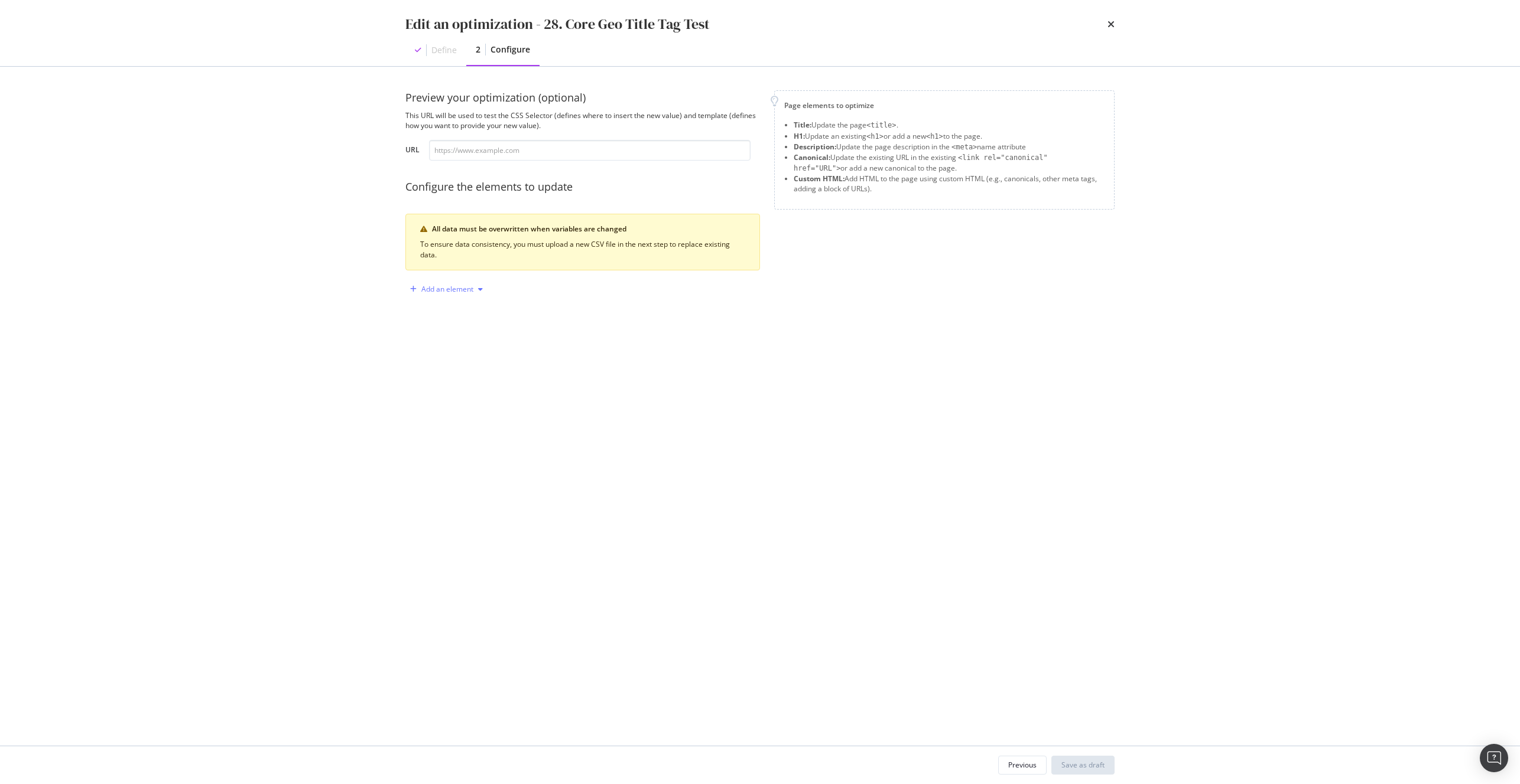
click at [411, 286] on icon "modal" at bounding box center [413, 290] width 7 height 7
click at [437, 312] on div "Title" at bounding box center [443, 311] width 14 height 10
click at [602, 363] on div "with a Template Combine HTML extracts and specific value for each URL" at bounding box center [602, 366] width 118 height 51
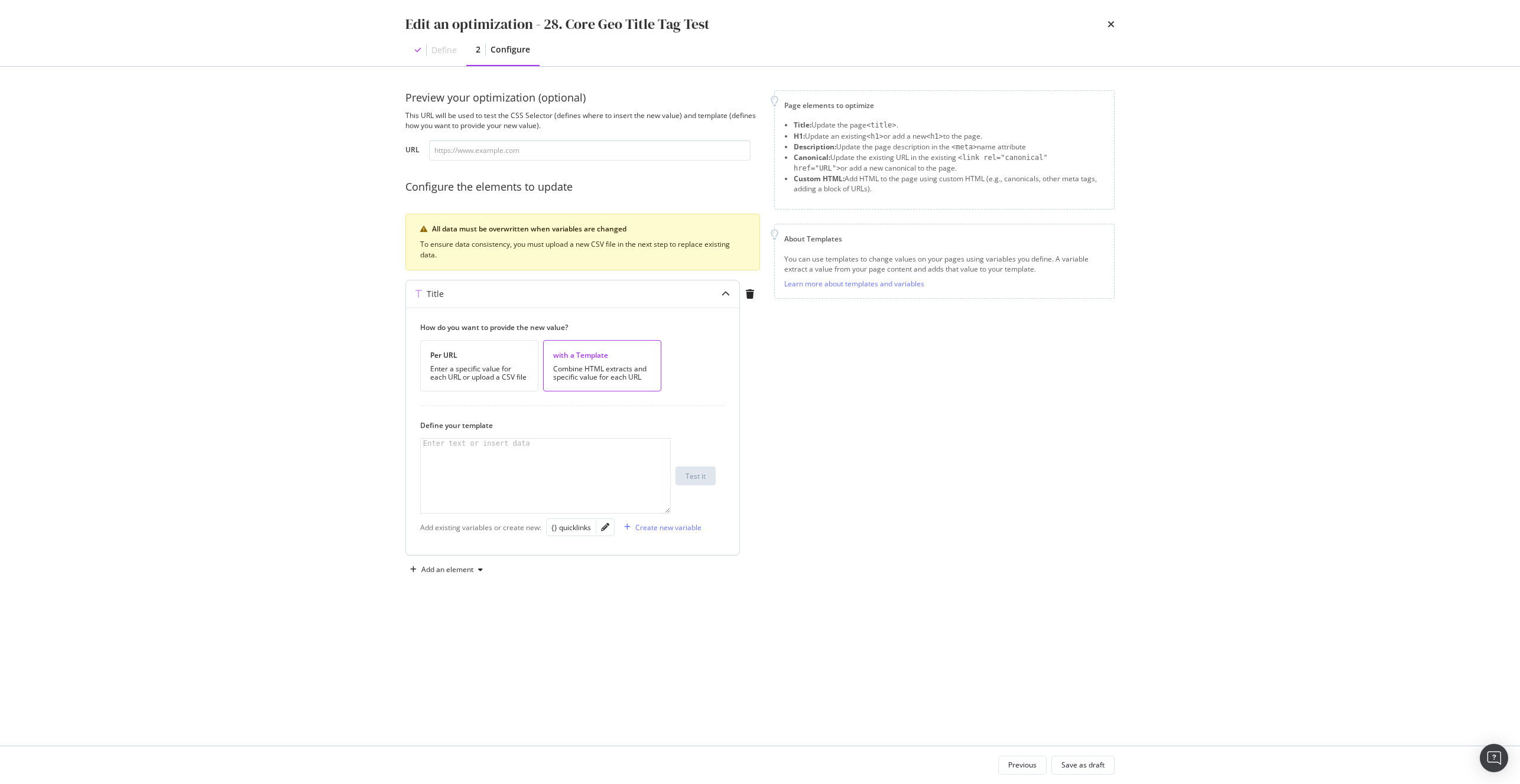
click at [487, 452] on div "modal" at bounding box center [545, 485] width 249 height 93
paste textarea "{% set city = city_st.slice(0, city_st.indexOf(',')) %}"
type textarea "{% set city = city_st.slice(0, city_st.indexOf(',')) %}"
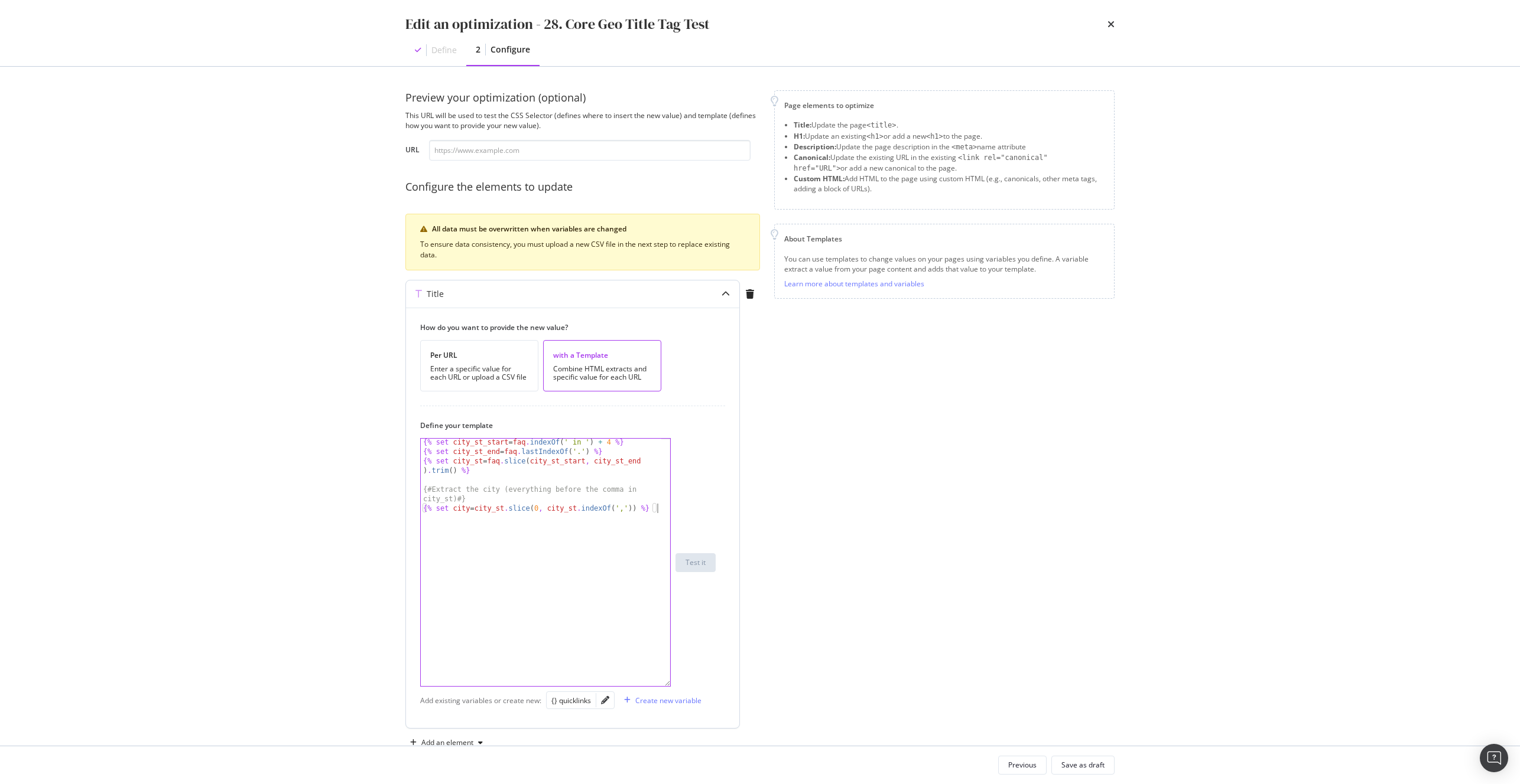
drag, startPoint x: 667, startPoint y: 511, endPoint x: 668, endPoint y: 696, distance: 185.0
click at [668, 687] on div "{% set city = city_st.slice(0, city_st.indexOf(',')) %} {% set city_st_start = …" at bounding box center [545, 562] width 251 height 249
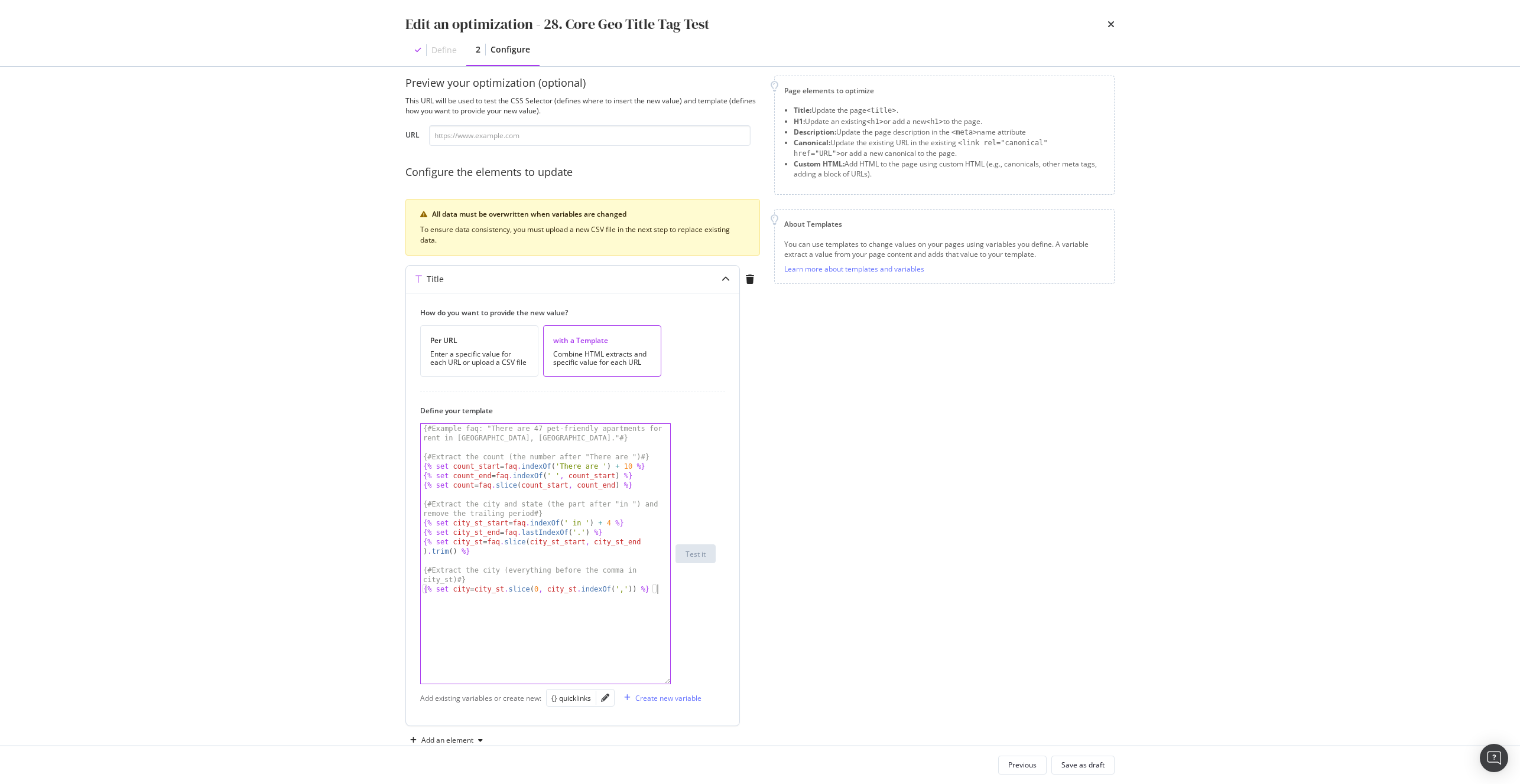
scroll to position [0, 0]
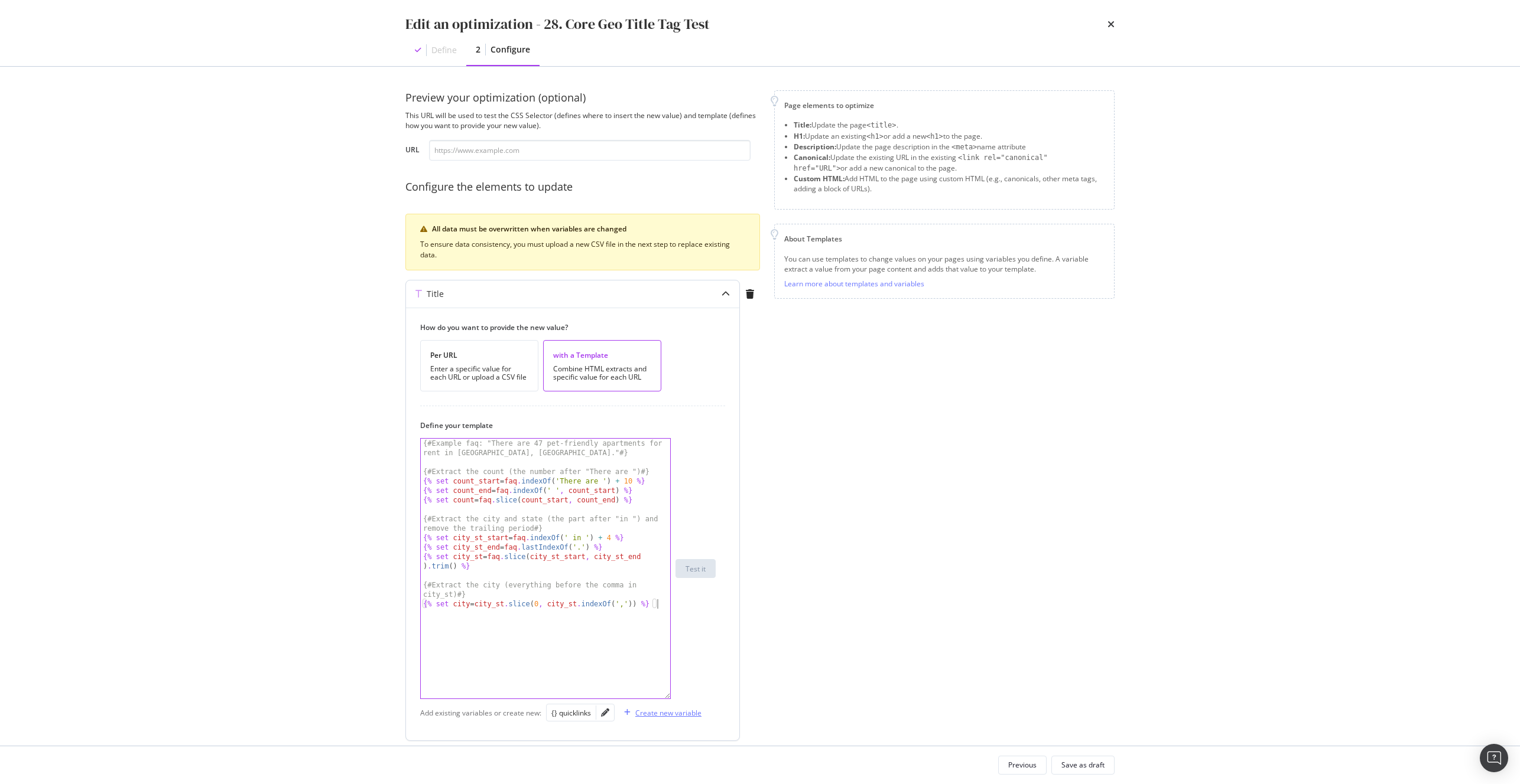
click at [643, 713] on div "Create new variable" at bounding box center [668, 713] width 66 height 10
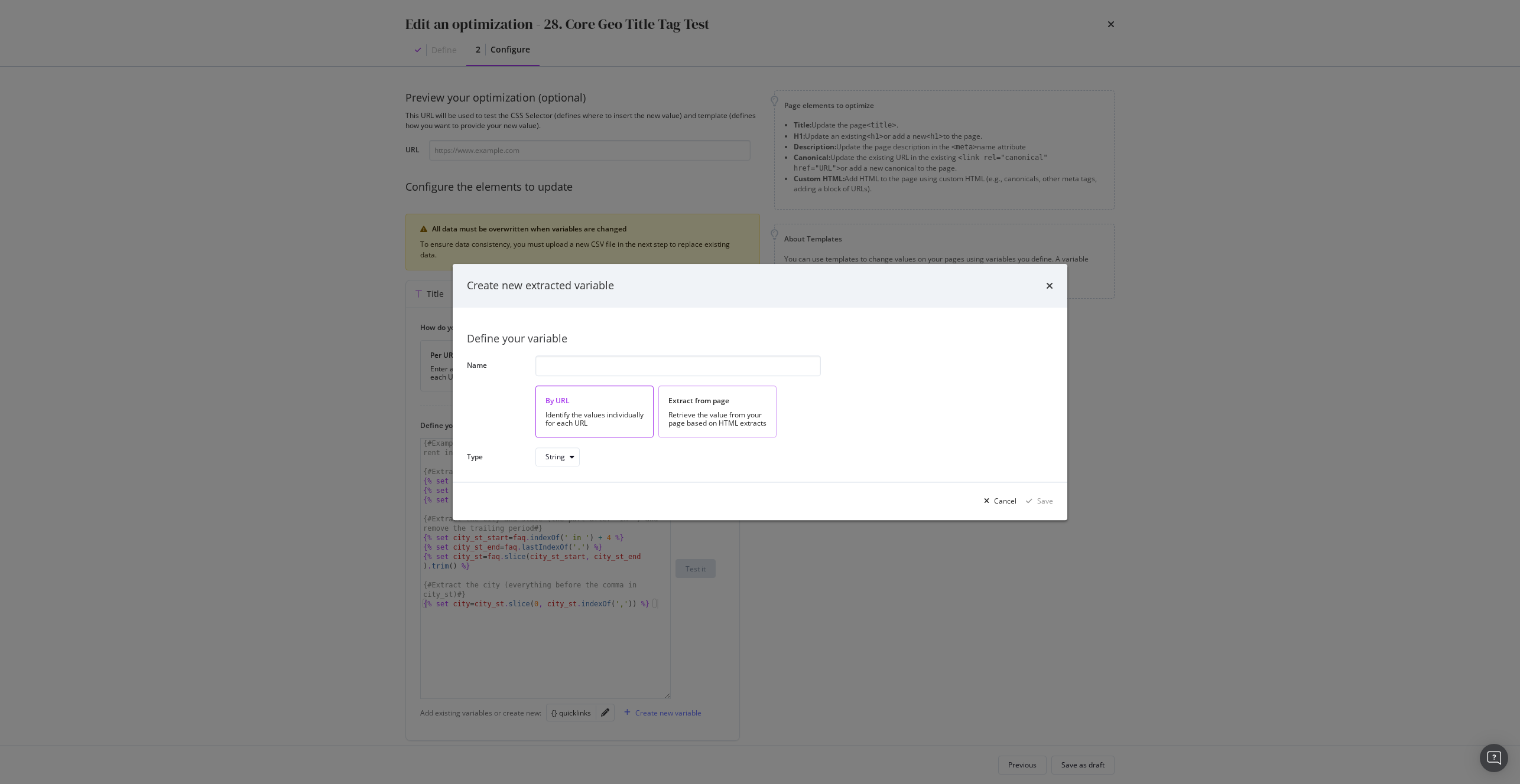
click at [691, 427] on div "Retrieve the value from your page based on HTML extracts" at bounding box center [717, 419] width 98 height 17
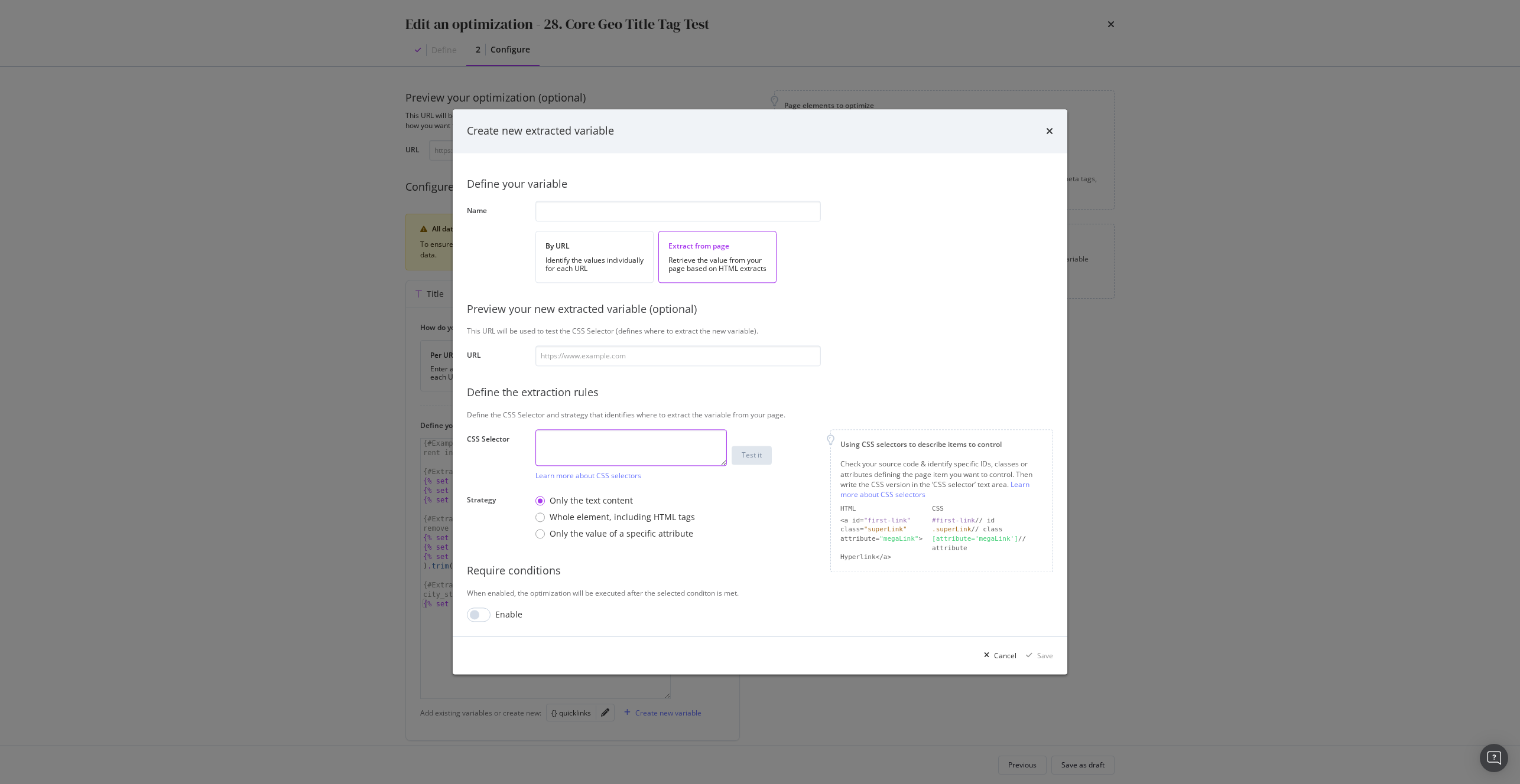
click at [589, 437] on textarea "modal" at bounding box center [631, 448] width 192 height 37
paste textarea "#faqs > div:nth-child(3) > div > p"
type textarea "#faqs > div:nth-child(3) > div > p"
click at [599, 351] on input "modal" at bounding box center [678, 356] width 286 height 21
paste input "https://www.apartments.com/new-york-ny/"
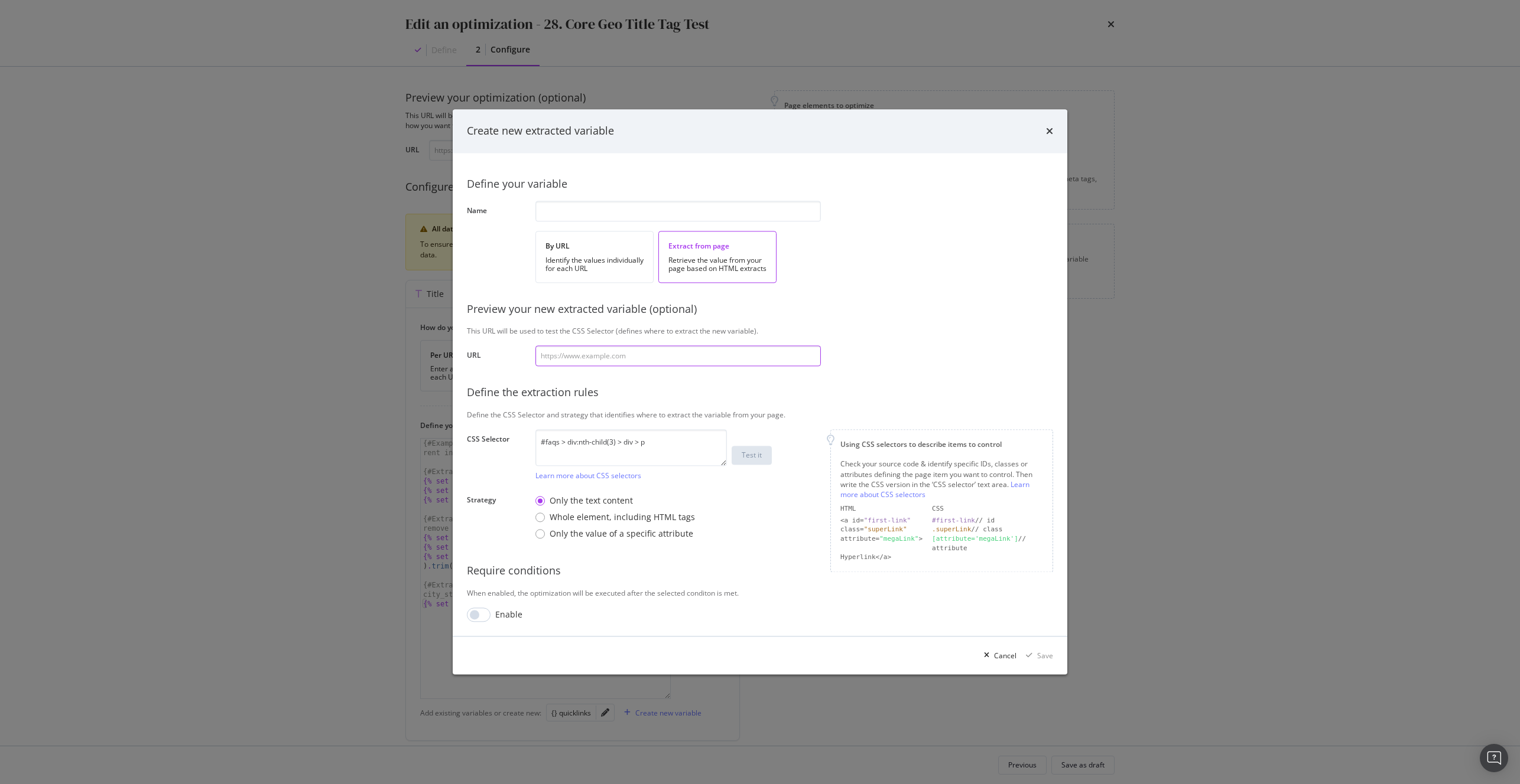
type input "https://www.apartments.com/new-york-ny/"
click at [595, 214] on input "modal" at bounding box center [678, 212] width 286 height 21
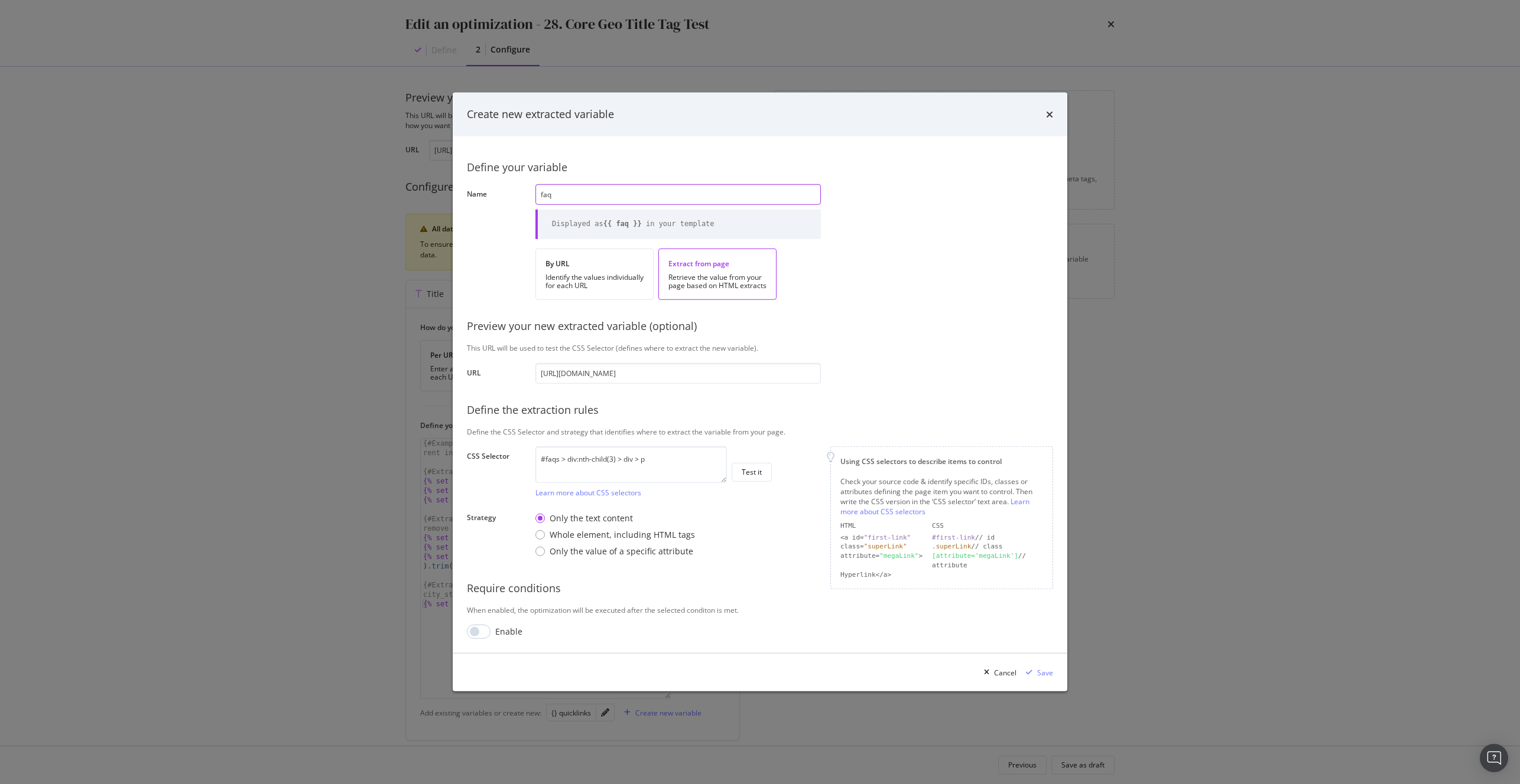
type input "faq"
click at [848, 321] on div "Preview your new extracted variable (optional)" at bounding box center [760, 326] width 586 height 16
click at [755, 469] on div "Test it" at bounding box center [751, 472] width 20 height 10
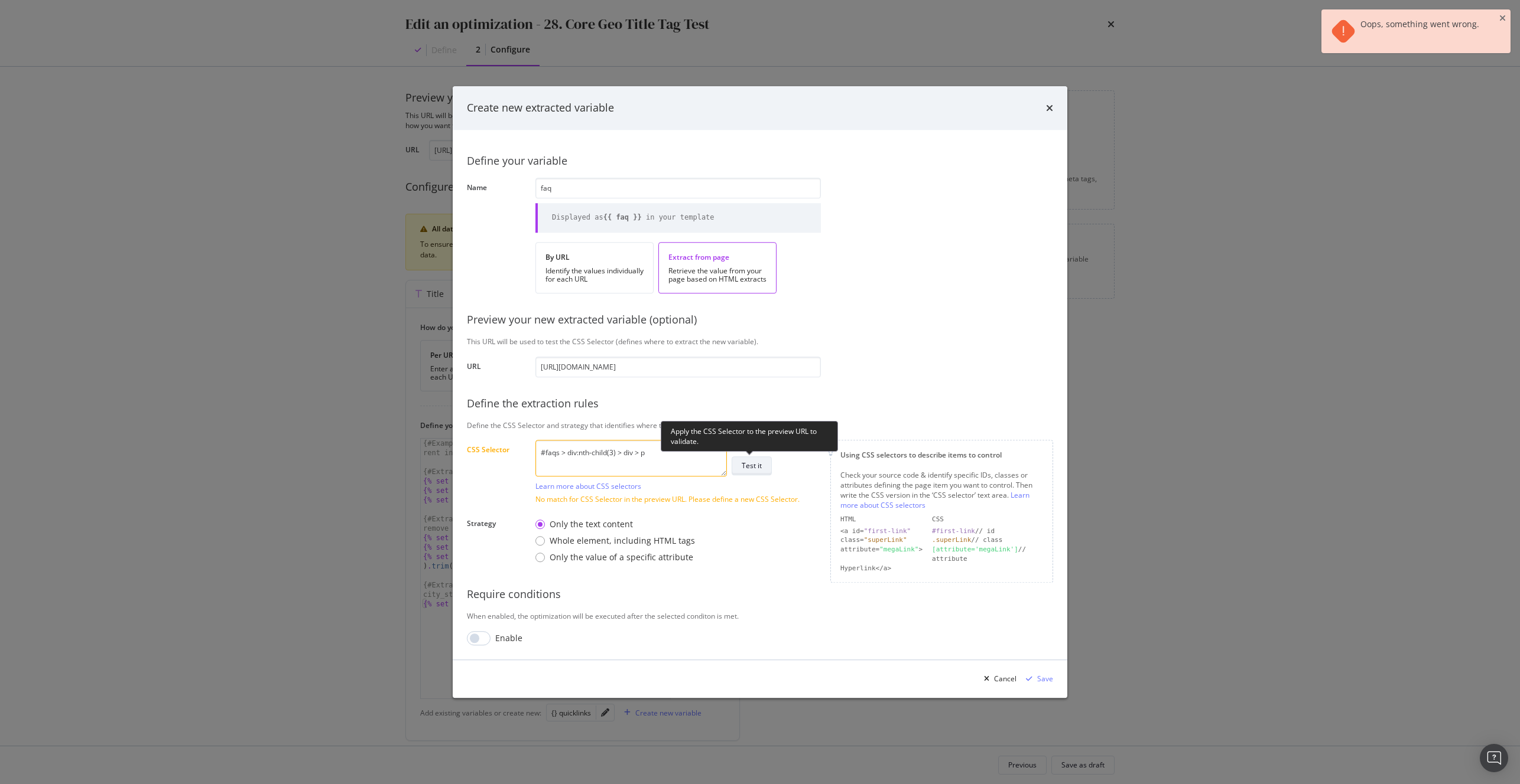
click at [744, 466] on div "Test it" at bounding box center [751, 466] width 20 height 10
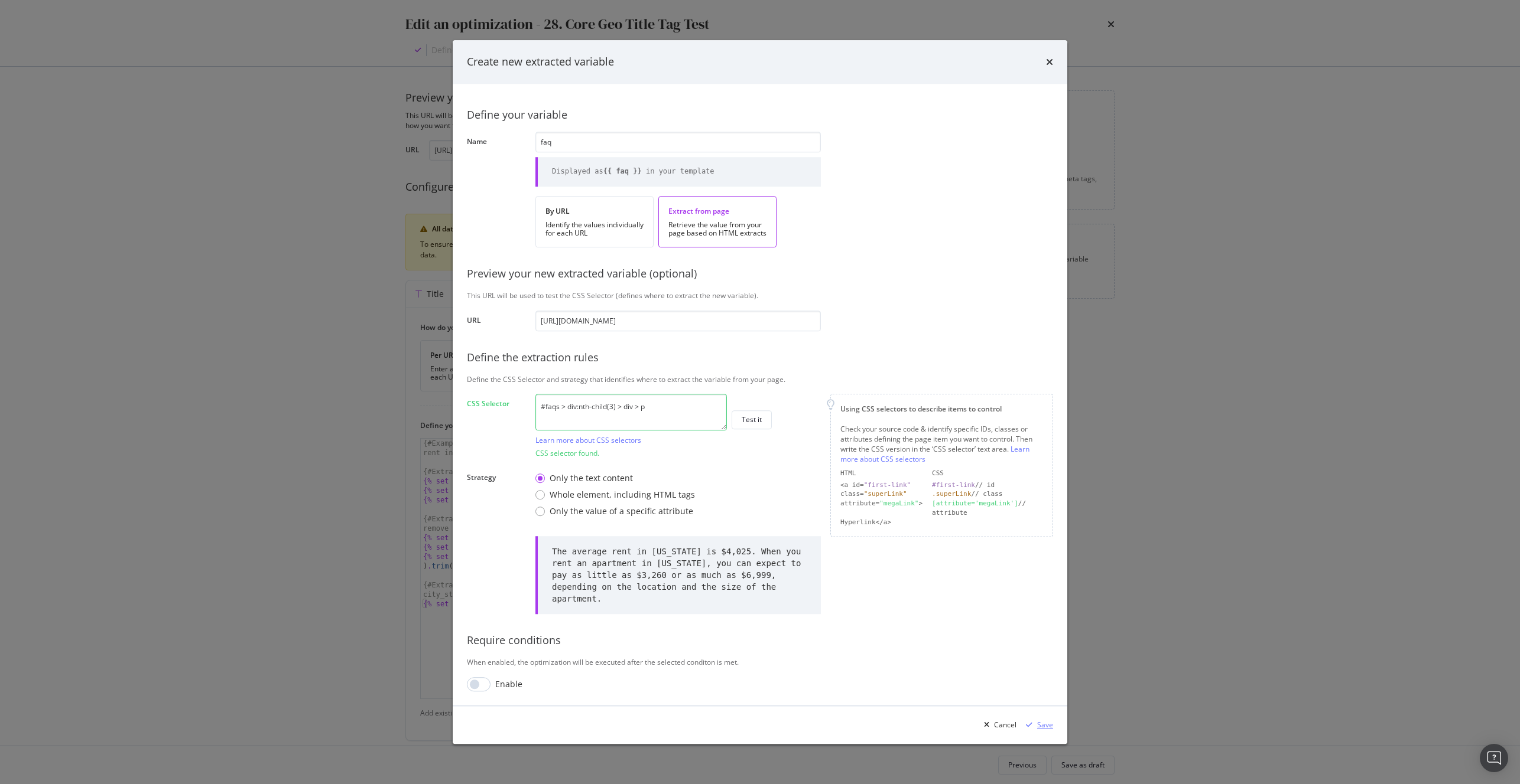
click at [1047, 728] on div "Save" at bounding box center [1044, 725] width 16 height 10
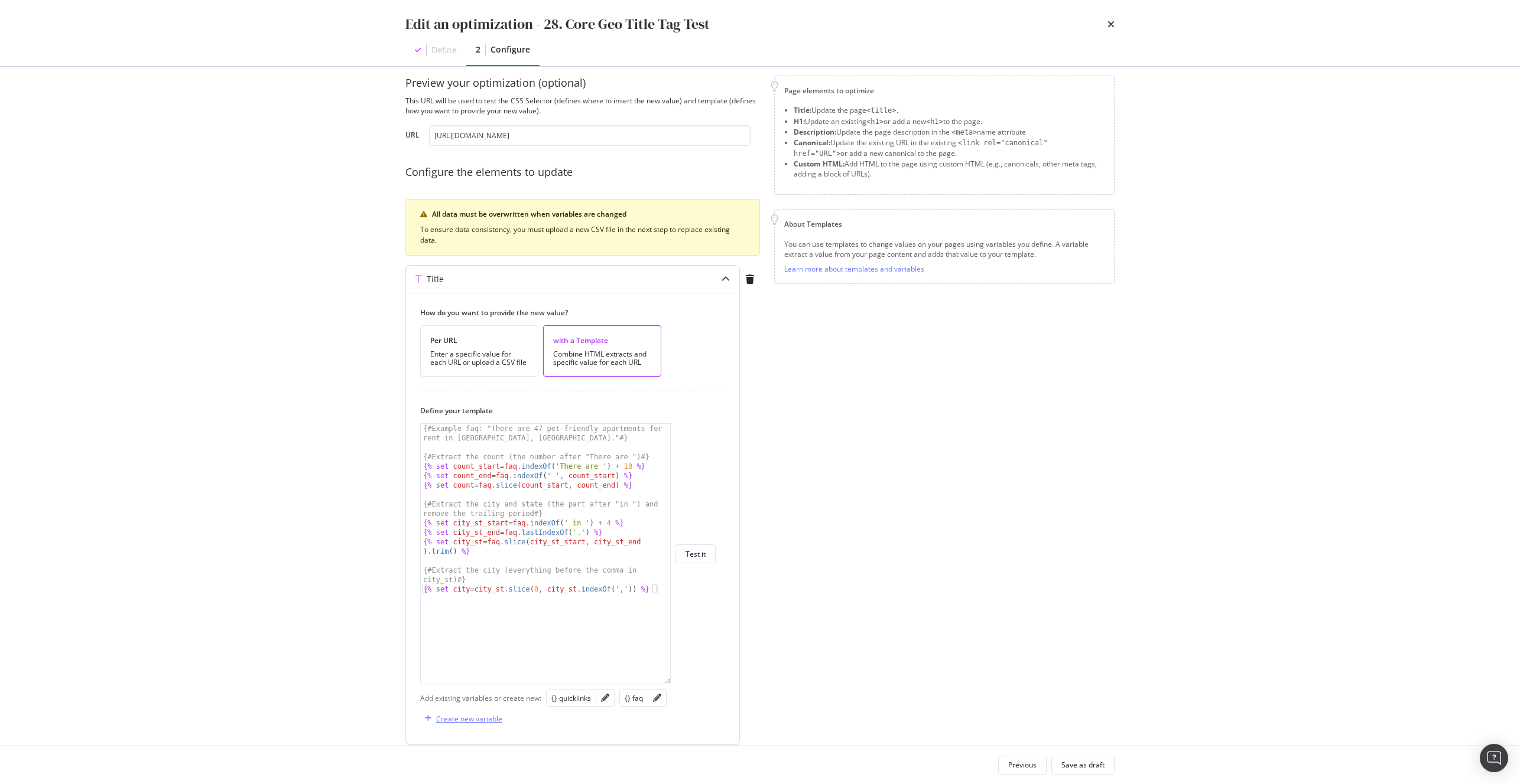
scroll to position [22, 0]
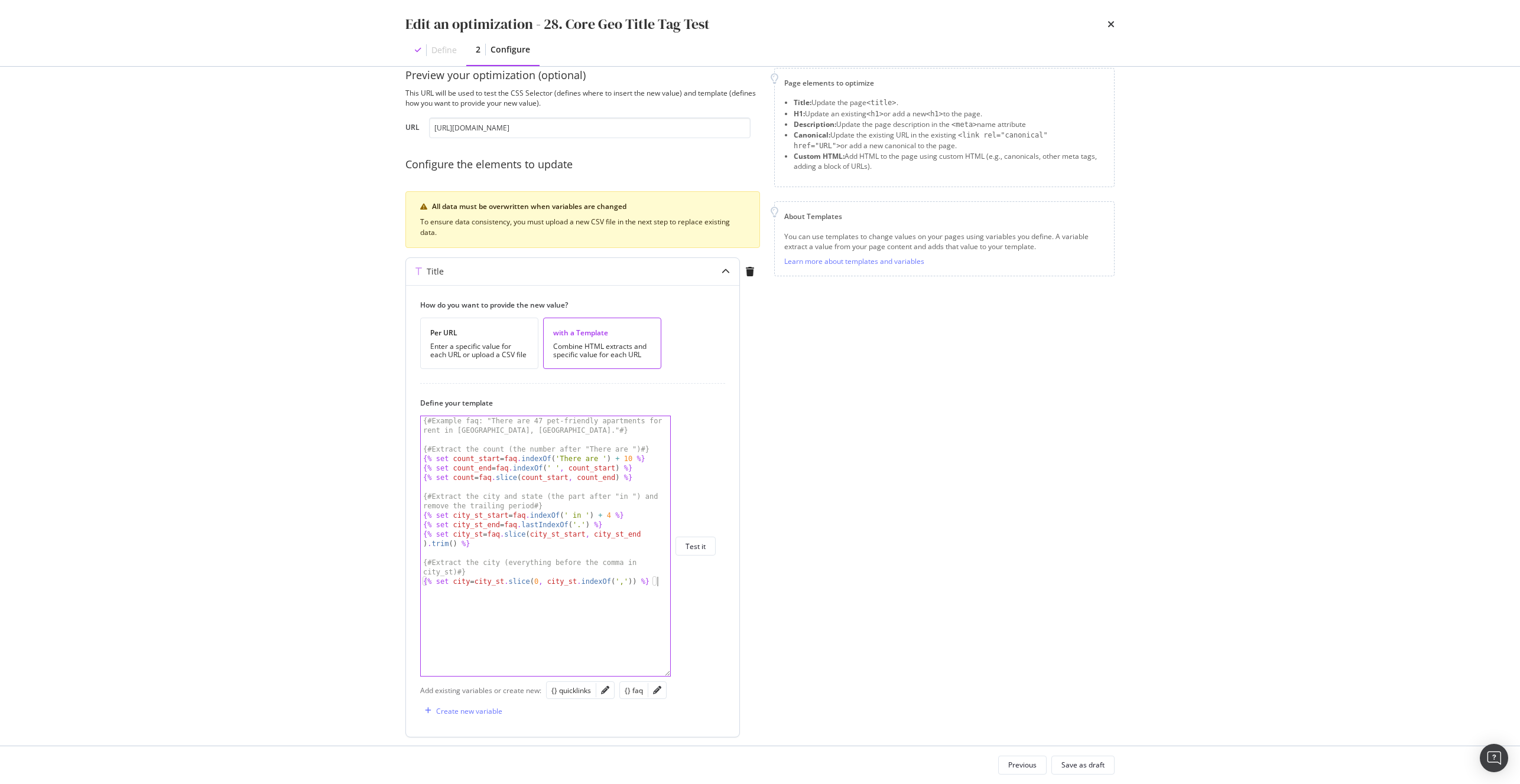
click at [555, 637] on div "{# Example faq: "There are 47 pet-friendly apartments for rent in Aberdeen, SD.…" at bounding box center [545, 560] width 249 height 288
type textarea "{{ count }}"
click at [1024, 771] on div "Previous" at bounding box center [1023, 766] width 28 height 17
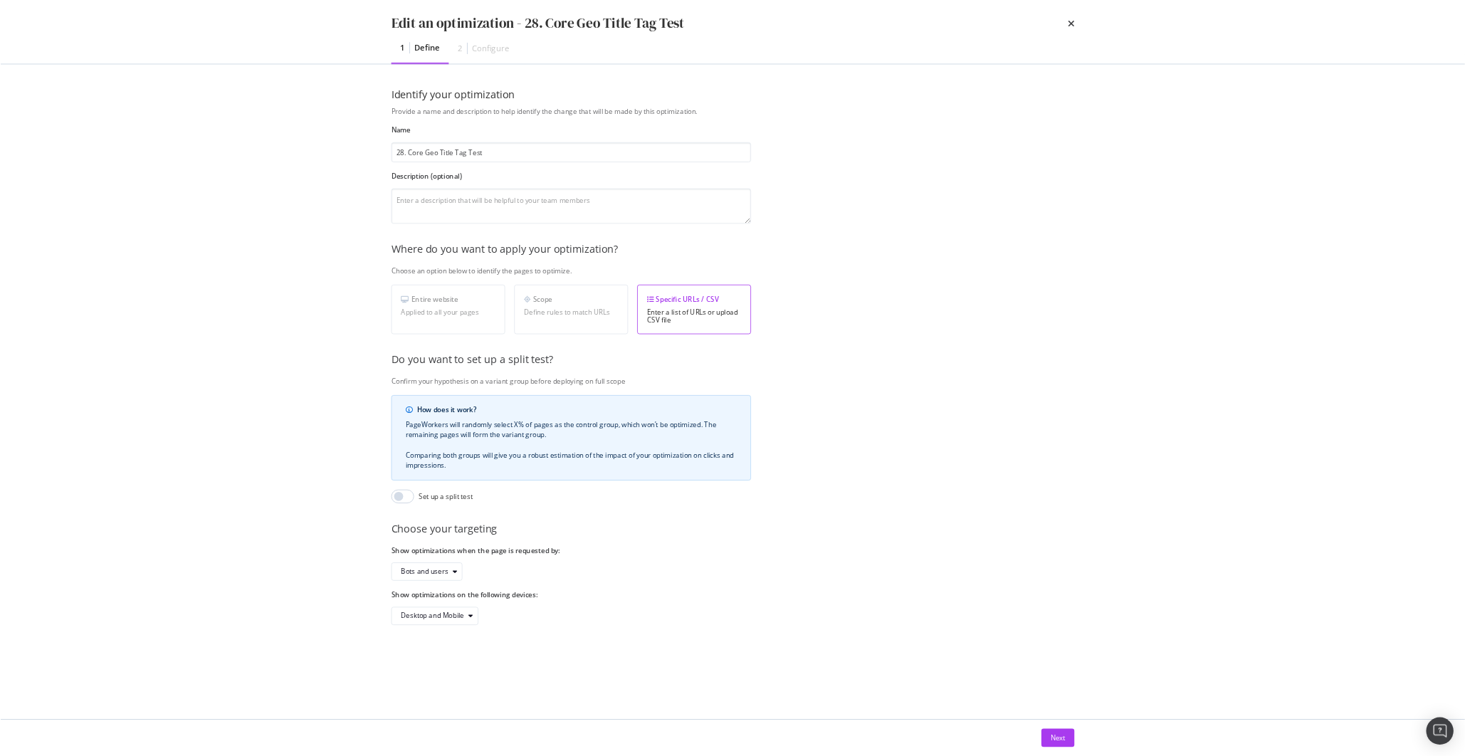
scroll to position [0, 0]
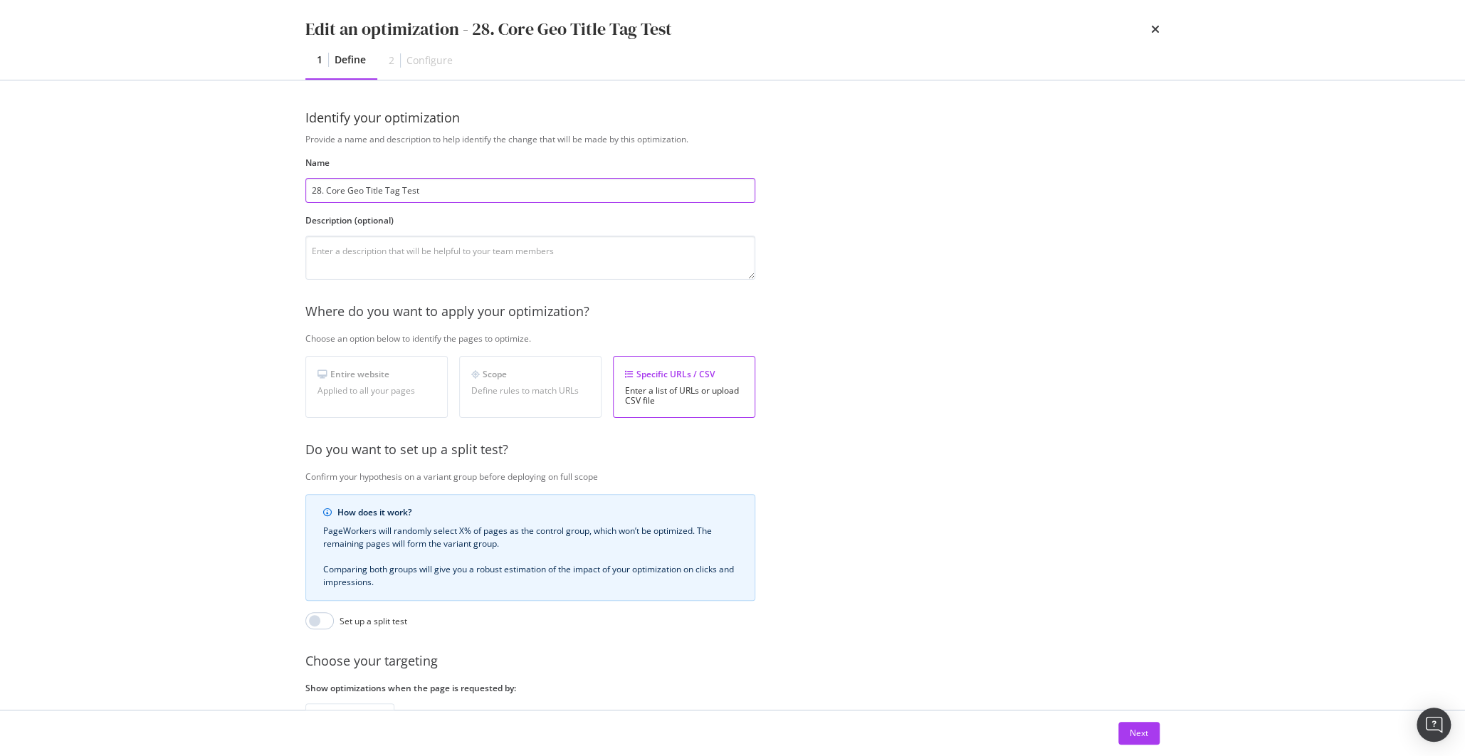
click at [397, 185] on input "28. Core Geo Title Tag Test" at bounding box center [530, 190] width 450 height 25
drag, startPoint x: 327, startPoint y: 191, endPoint x: 285, endPoint y: 185, distance: 43.1
click at [285, 185] on div "Identify your optimization Provide a name and description to help identify the …" at bounding box center [732, 394] width 911 height 629
click at [406, 254] on textarea "modal" at bounding box center [530, 258] width 450 height 44
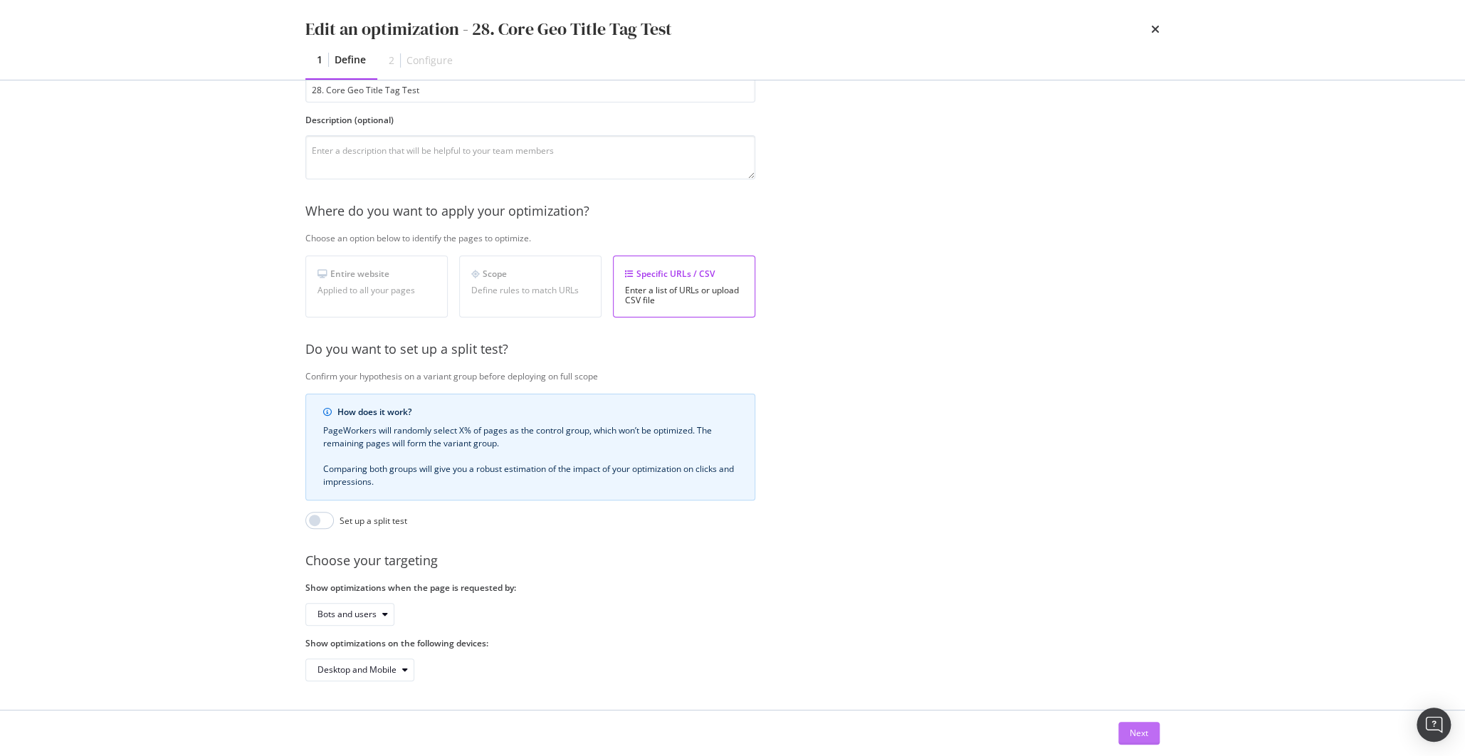
click at [1151, 741] on button "Next" at bounding box center [1138, 733] width 41 height 23
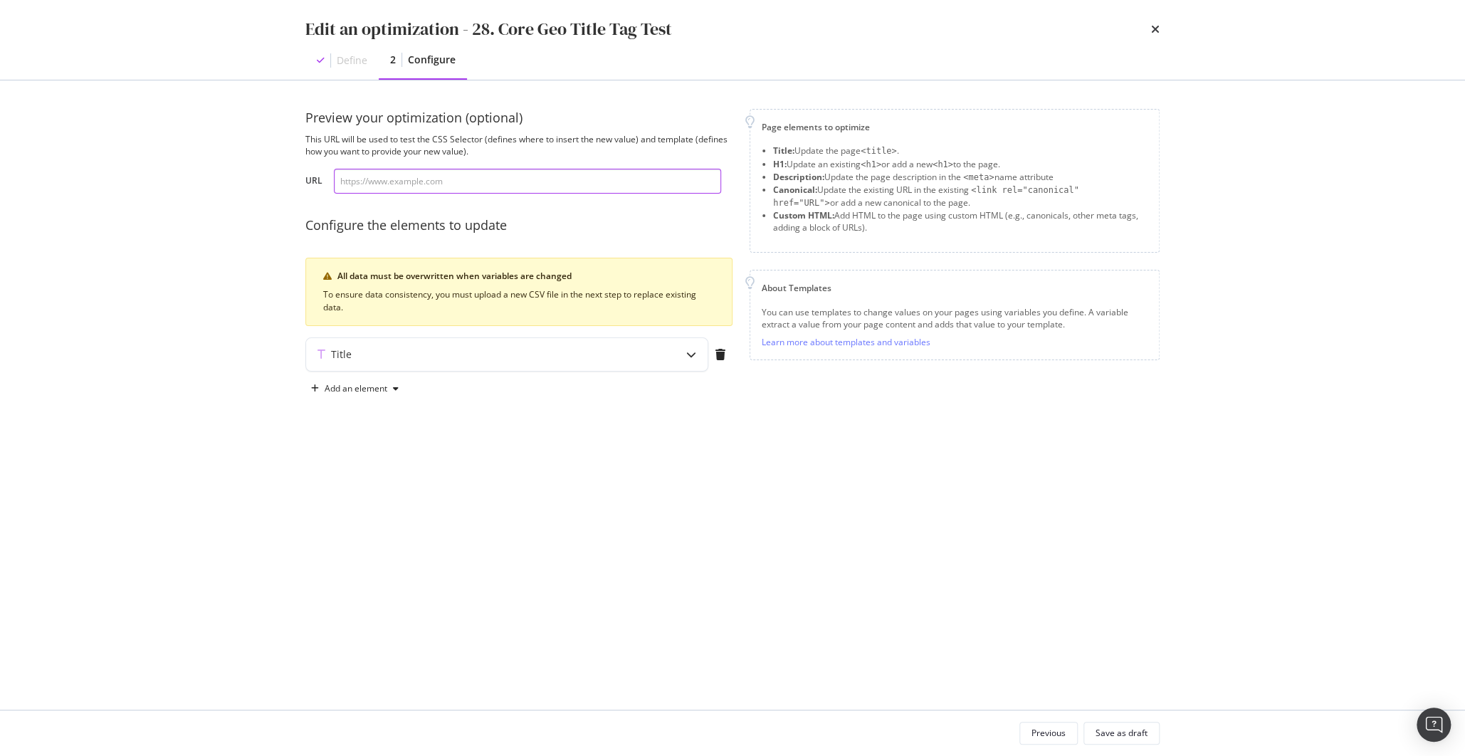
click at [448, 182] on input "modal" at bounding box center [527, 181] width 387 height 25
paste input "https://www.apartments.com/new-york-ny/"
type input "https://www.apartments.com/new-york-ny/"
click at [607, 365] on div "Title" at bounding box center [507, 354] width 402 height 33
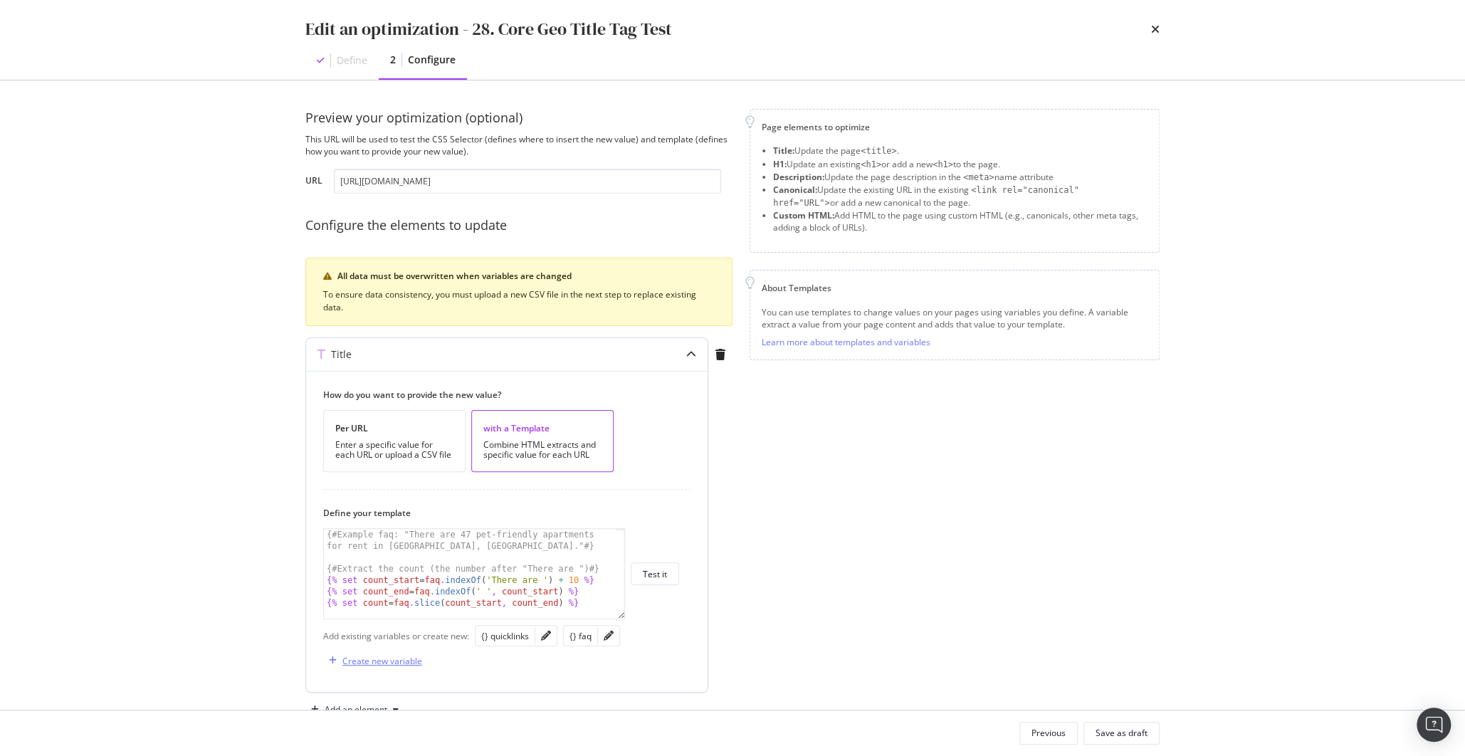
click at [401, 655] on div "Create new variable" at bounding box center [382, 661] width 80 height 12
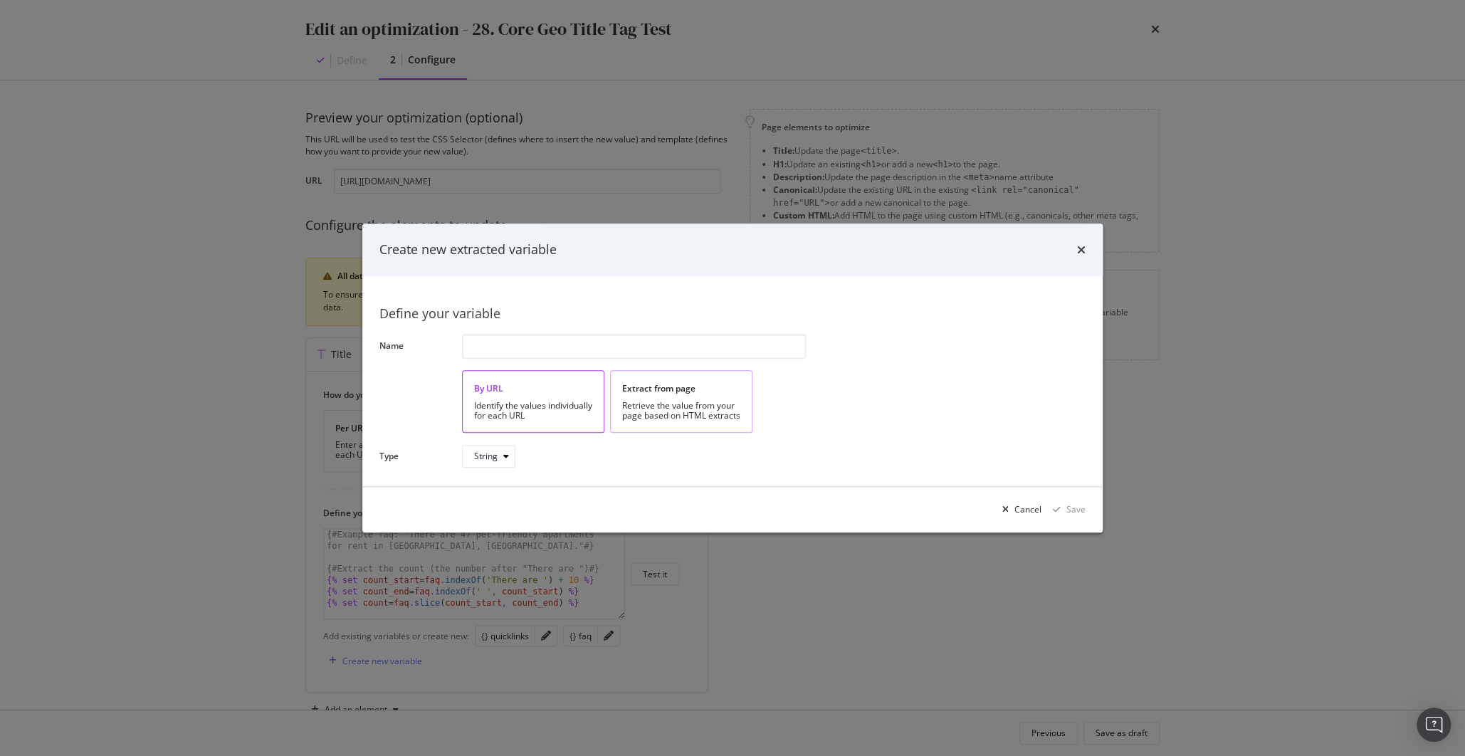
click at [694, 408] on div "Retrieve the value from your page based on HTML extracts" at bounding box center [681, 411] width 118 height 20
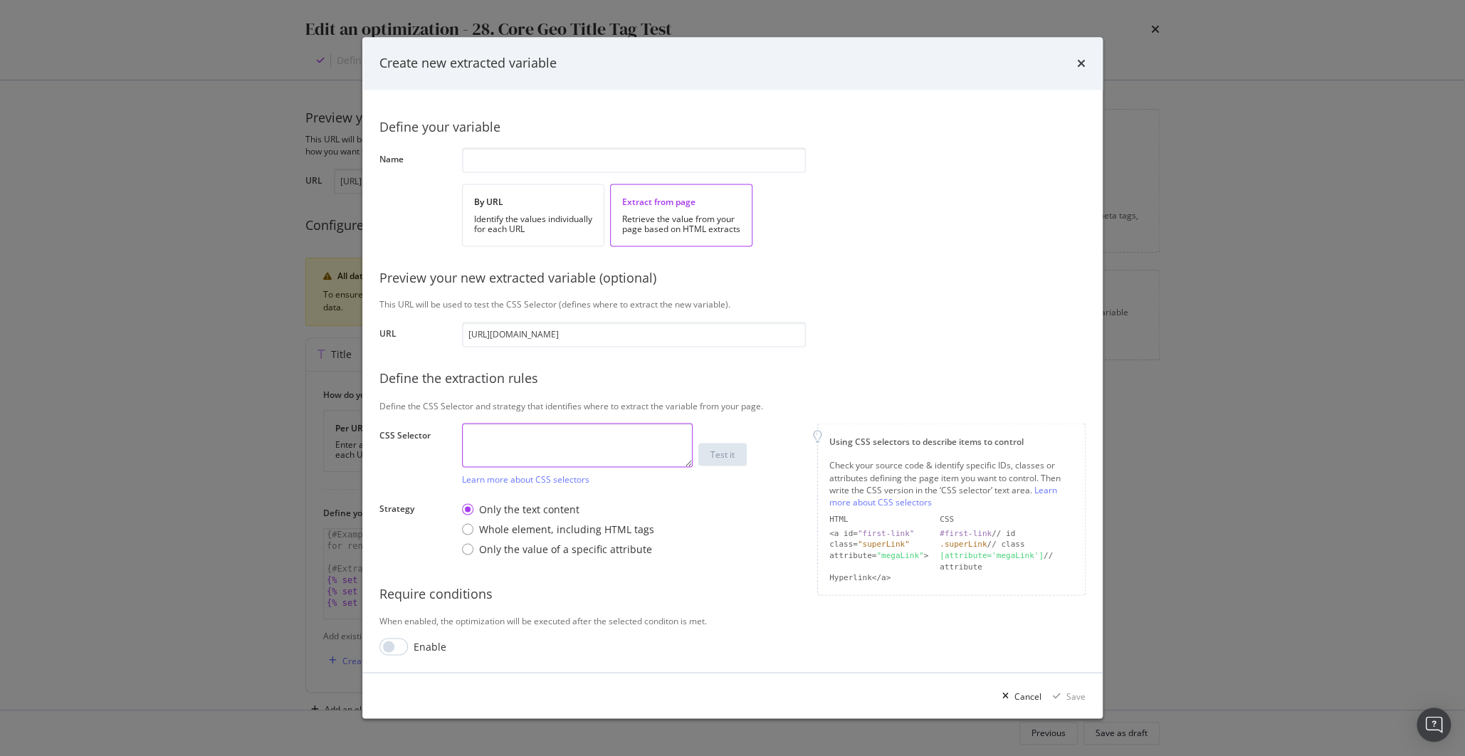
click at [537, 445] on textarea "modal" at bounding box center [577, 446] width 231 height 44
paste textarea "#placards > h1"
type textarea "#placards > h1"
click at [1076, 66] on div "Create new extracted variable" at bounding box center [732, 63] width 706 height 19
click at [1075, 62] on div "Create new extracted variable" at bounding box center [732, 63] width 706 height 19
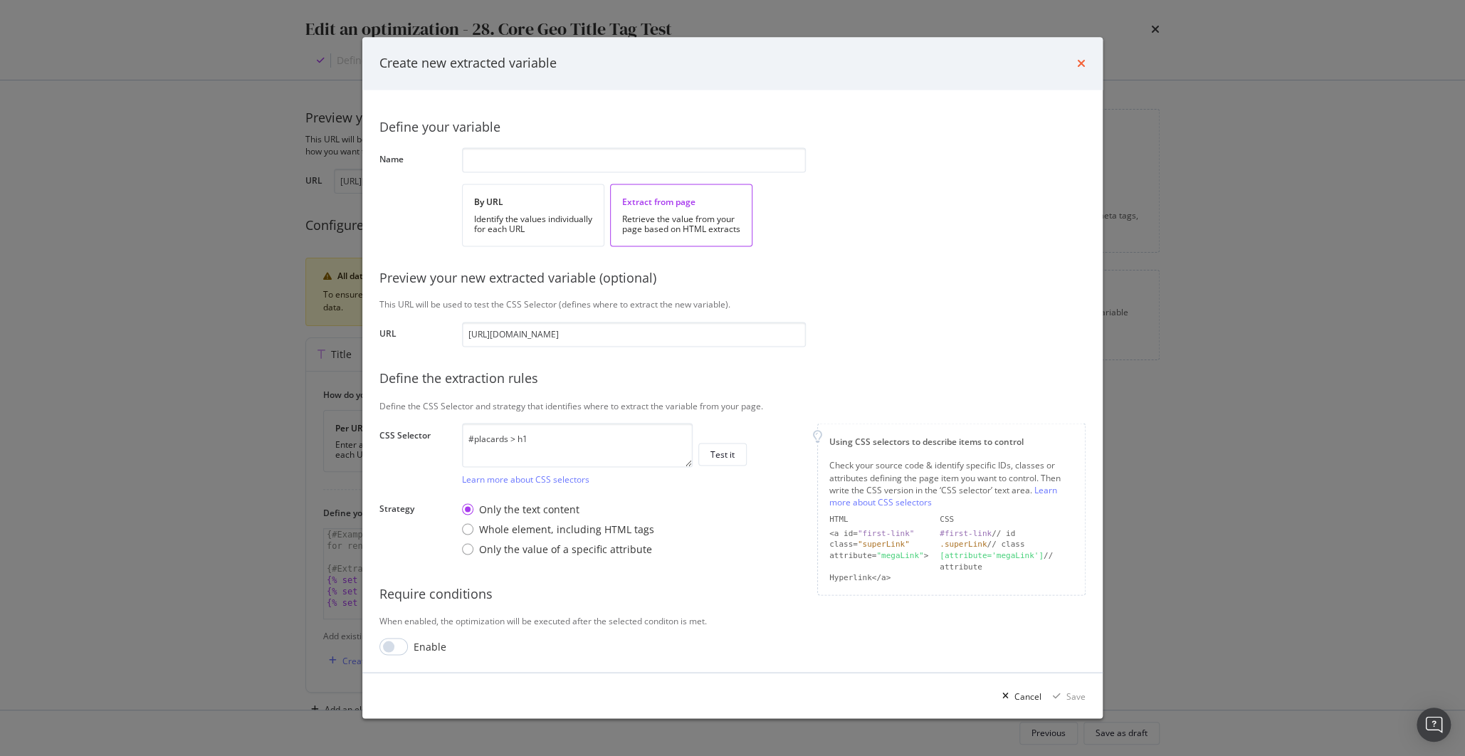
click at [1083, 63] on icon "times" at bounding box center [1081, 63] width 9 height 11
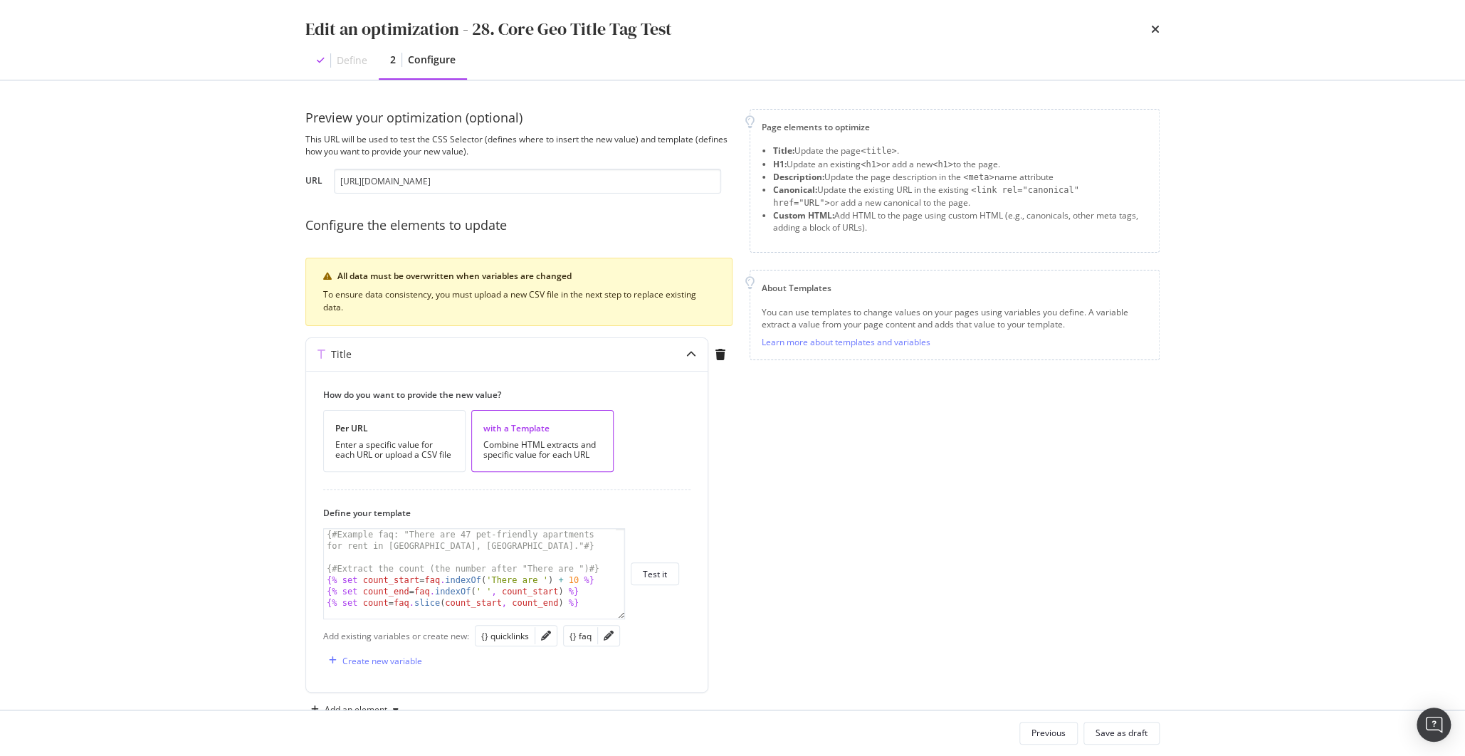
click at [1160, 28] on div "Edit an optimization - 28. Core Geo Title Tag Test Define 2 Configure" at bounding box center [732, 40] width 911 height 80
click at [1159, 29] on icon "times" at bounding box center [1155, 28] width 9 height 11
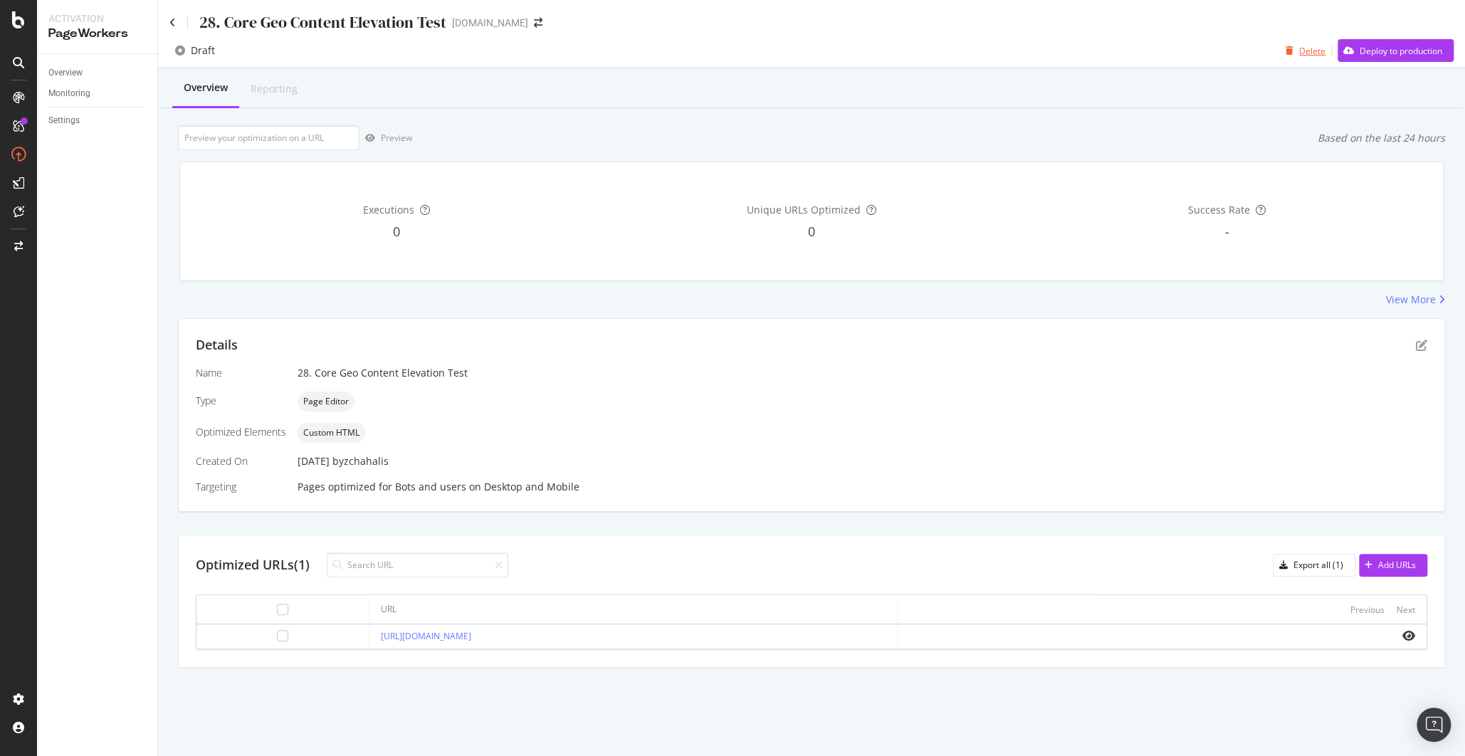
click at [1296, 51] on div "button" at bounding box center [1289, 50] width 19 height 9
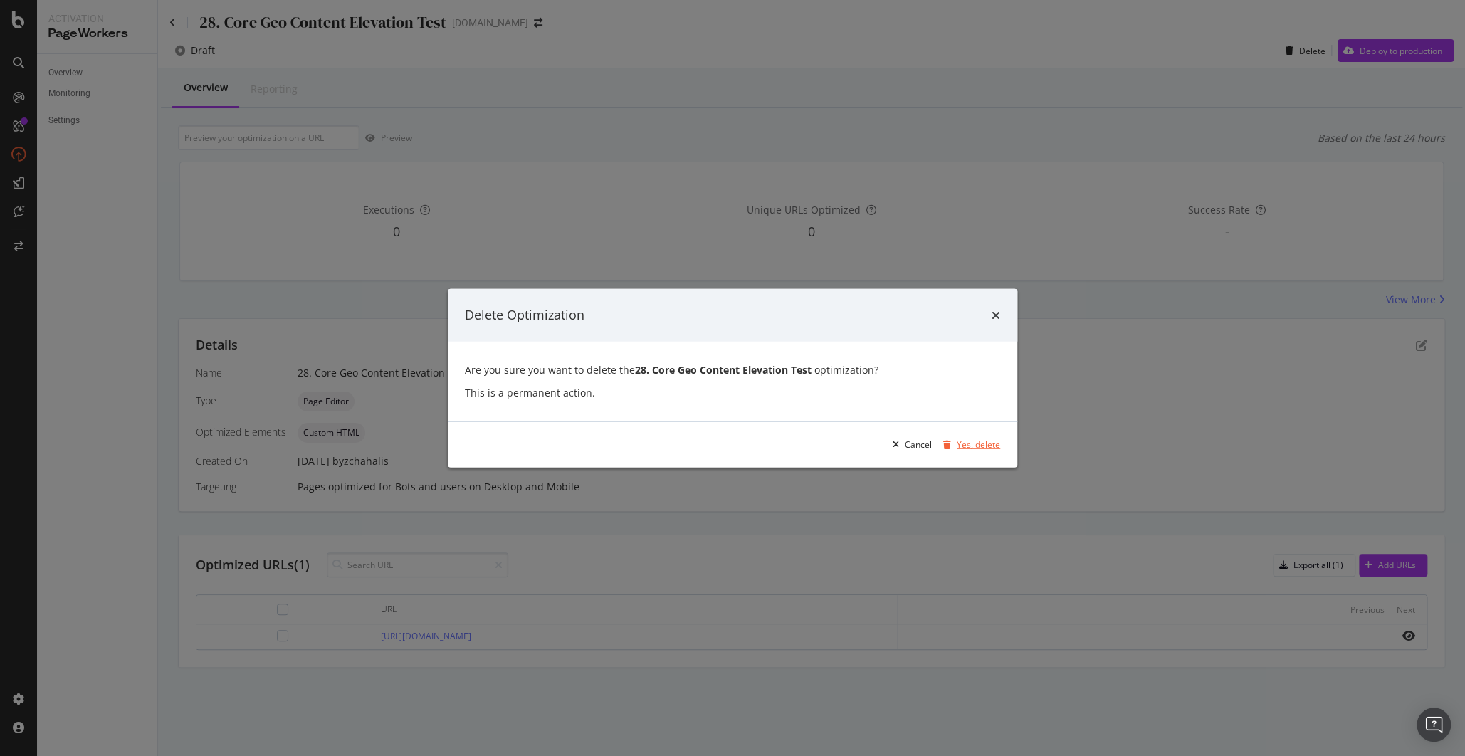
click at [991, 446] on div "Yes, delete" at bounding box center [978, 445] width 43 height 12
